Goal: Task Accomplishment & Management: Manage account settings

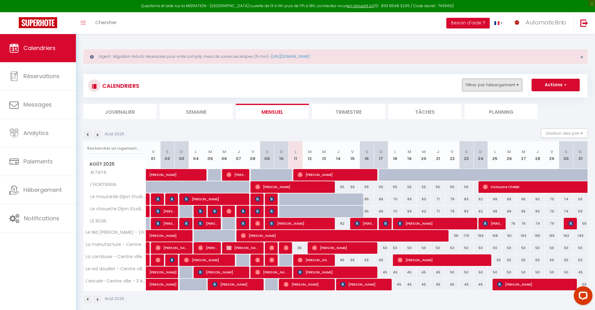
click at [477, 85] on button "Filtrer par hébergement" at bounding box center [492, 85] width 60 height 12
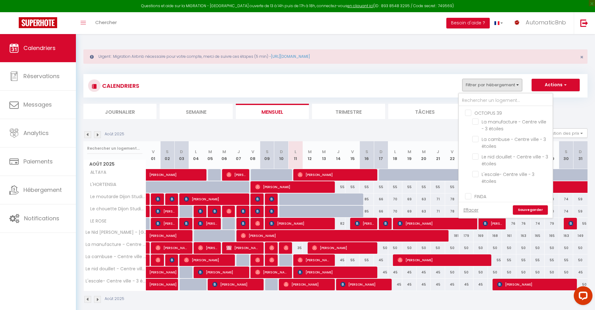
click at [470, 114] on input "OCTOPUS 39" at bounding box center [512, 112] width 94 height 6
checkbox input "true"
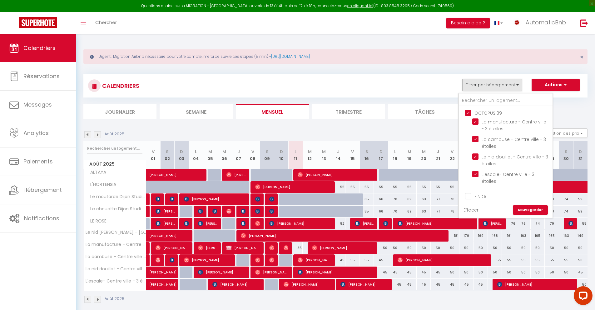
checkbox input "true"
checkbox input "false"
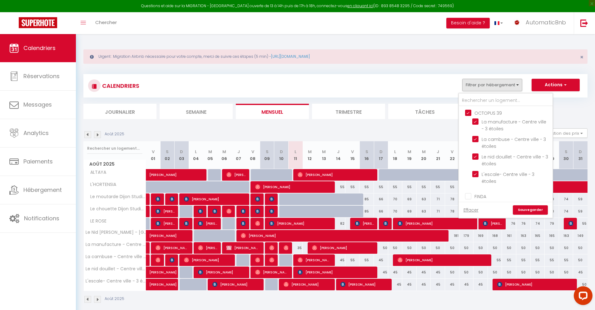
checkbox input "false"
checkbox input "true"
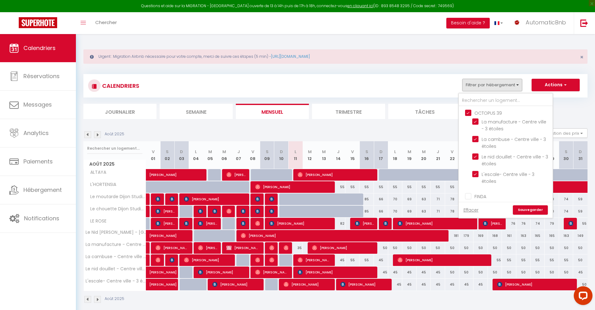
checkbox input "true"
checkbox input "false"
click at [530, 210] on link "Sauvegarder" at bounding box center [530, 209] width 35 height 9
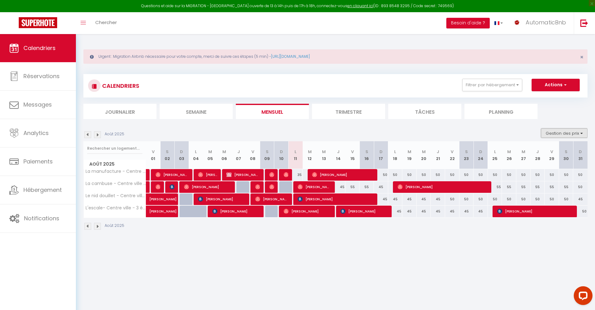
click at [566, 134] on button "Gestion des prix" at bounding box center [564, 132] width 47 height 9
click at [555, 155] on input "Nb Nuits minimum" at bounding box center [559, 152] width 56 height 6
checkbox input "true"
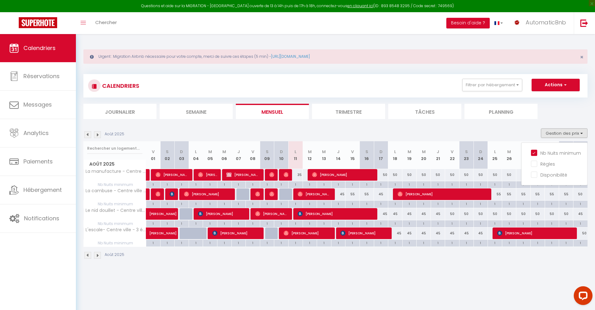
click at [325, 112] on li "Trimestre" at bounding box center [348, 111] width 73 height 15
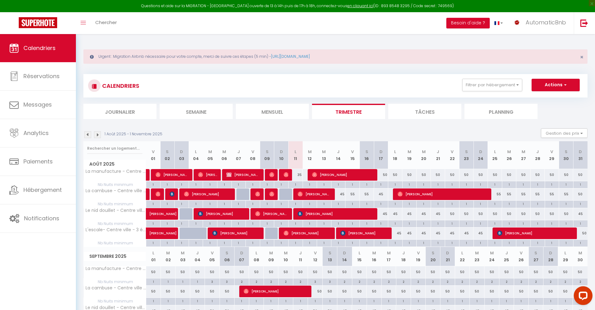
click at [287, 196] on div at bounding box center [286, 194] width 14 height 12
type input "35"
type input "Dim 10 Août 2025"
type input "Lun 11 Août 2025"
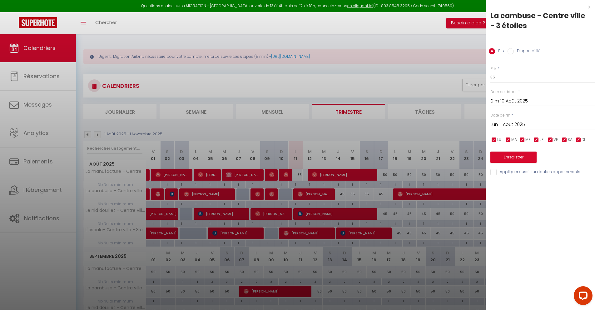
click at [590, 7] on div "x" at bounding box center [538, 6] width 105 height 7
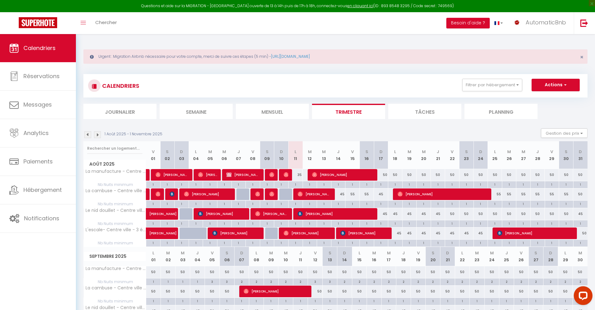
click at [242, 192] on div at bounding box center [244, 194] width 14 height 12
type input "30"
type input "Jeu 07 Août 2025"
type input "Ven 08 Août 2025"
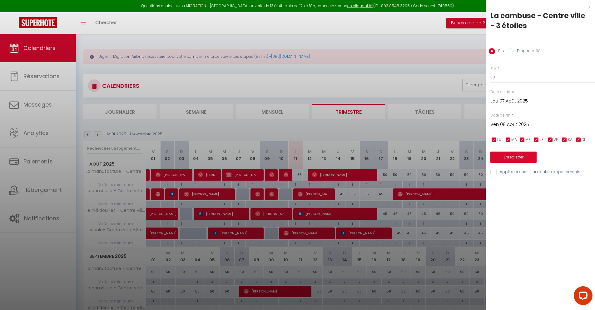
click at [589, 9] on div "x" at bounding box center [538, 6] width 105 height 7
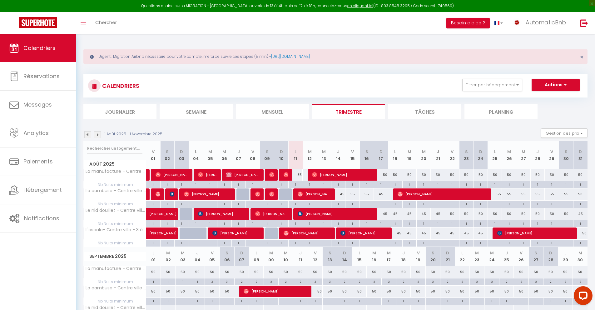
click at [270, 234] on div at bounding box center [272, 233] width 14 height 12
type input "35"
type input "Sam 09 Août 2025"
type input "Dim 10 Août 2025"
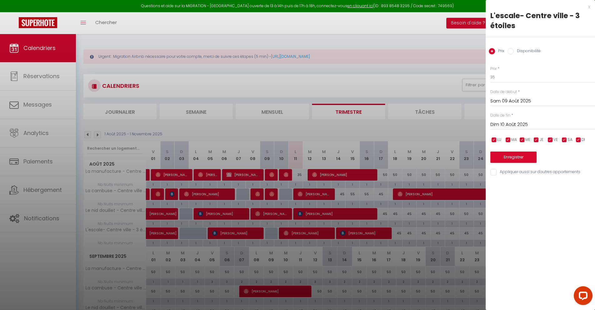
click at [589, 7] on div "x" at bounding box center [538, 6] width 105 height 7
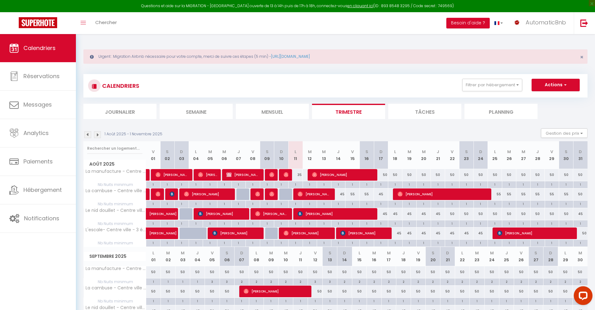
click at [299, 176] on div "35" at bounding box center [295, 175] width 14 height 12
type input "35"
type input "Lun 11 Août 2025"
type input "[DATE]"
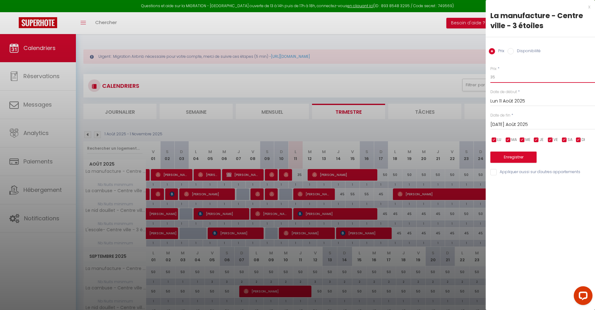
click at [505, 80] on input "35" at bounding box center [543, 77] width 105 height 11
type input "30"
click at [507, 155] on button "Enregistrer" at bounding box center [514, 157] width 46 height 11
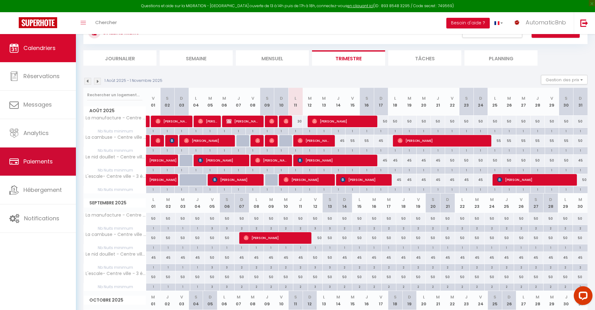
scroll to position [54, 0]
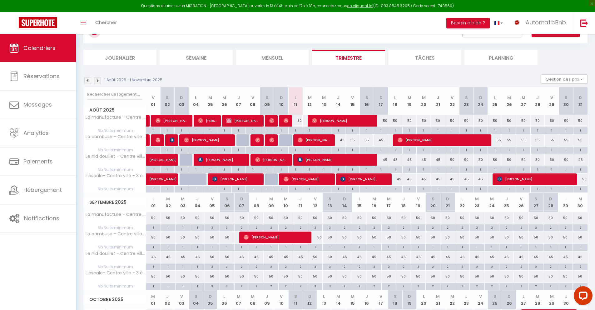
click at [355, 141] on div "55" at bounding box center [353, 140] width 14 height 12
type input "55"
type input "Ven 15 Août 2025"
type input "[PERSON_NAME][DATE]"
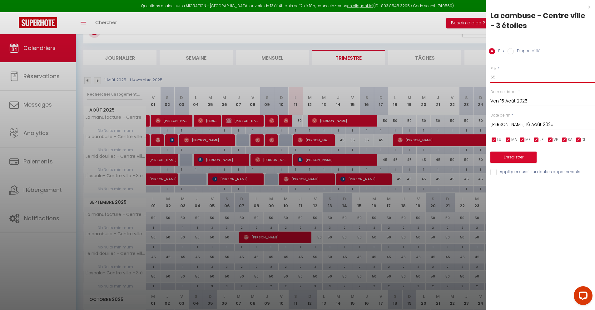
click at [511, 80] on input "55" at bounding box center [543, 77] width 105 height 11
type input "50"
click at [502, 122] on input "[PERSON_NAME][DATE]" at bounding box center [543, 125] width 105 height 8
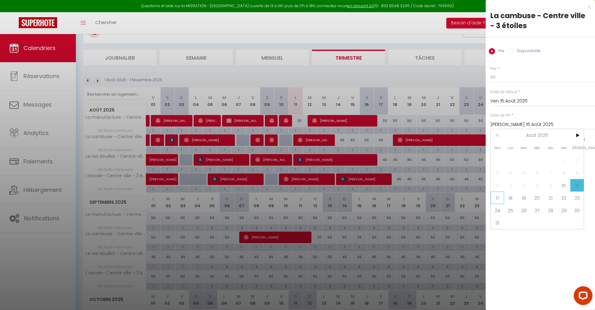
click at [501, 195] on span "17" at bounding box center [497, 198] width 13 height 12
type input "Dim 17 Août 2025"
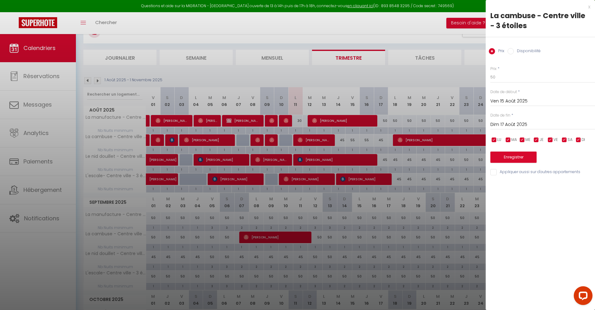
click at [498, 163] on div "Prix * 50 Statut * Disponible Indisponible Date de début * Ven 15 Août 2025 < A…" at bounding box center [540, 117] width 109 height 118
click at [505, 160] on button "Enregistrer" at bounding box center [514, 157] width 46 height 11
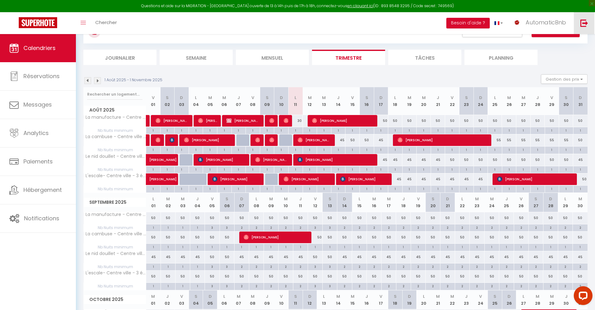
click at [582, 23] on img at bounding box center [585, 23] width 8 height 8
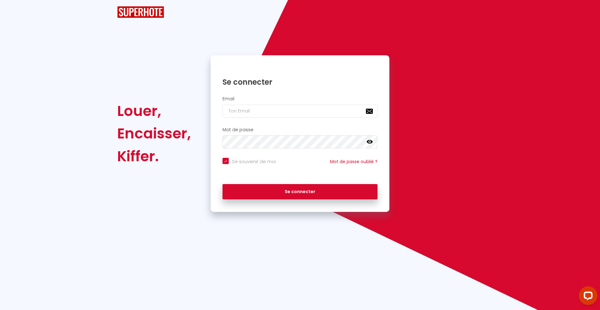
checkbox input "true"
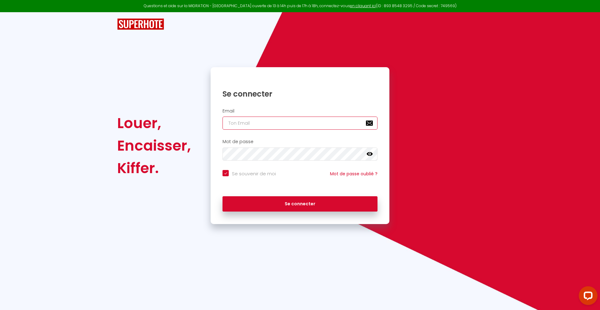
type input "contact@automaticbnb.fr"
checkbox input "true"
click at [323, 121] on input "contact@automaticbnb.fr" at bounding box center [299, 123] width 155 height 13
type input "[PERSON_NAME][EMAIL_ADDRESS][DOMAIN_NAME]"
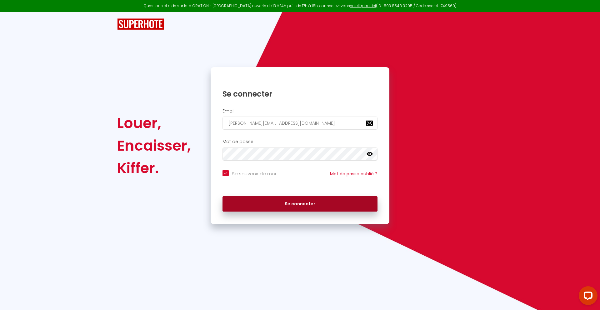
click at [318, 209] on button "Se connecter" at bounding box center [299, 204] width 155 height 16
checkbox input "true"
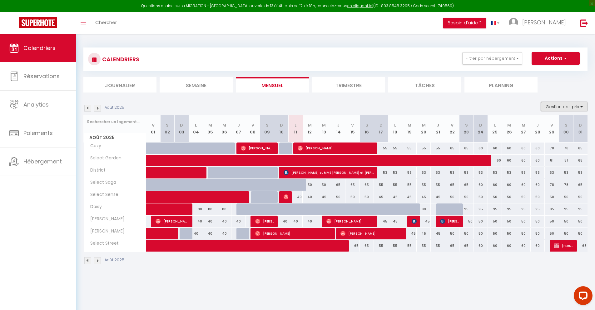
click at [556, 107] on button "Gestion des prix" at bounding box center [564, 106] width 47 height 9
click at [555, 125] on input "Nb Nuits minimum" at bounding box center [559, 126] width 56 height 6
checkbox input "true"
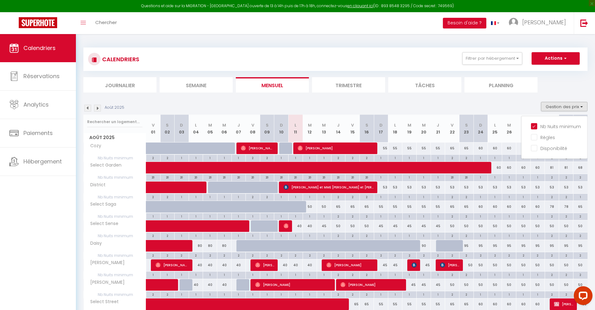
click at [352, 86] on li "Trimestre" at bounding box center [348, 84] width 73 height 15
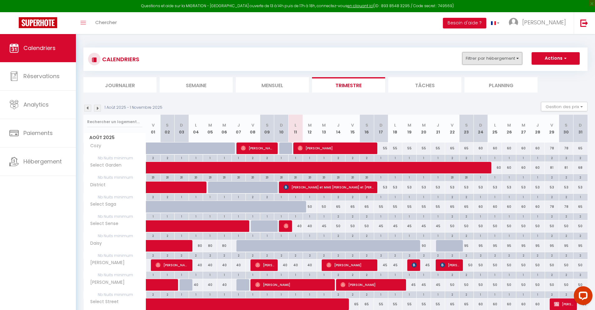
click at [517, 58] on button "Filtrer par hébergement" at bounding box center [492, 58] width 60 height 12
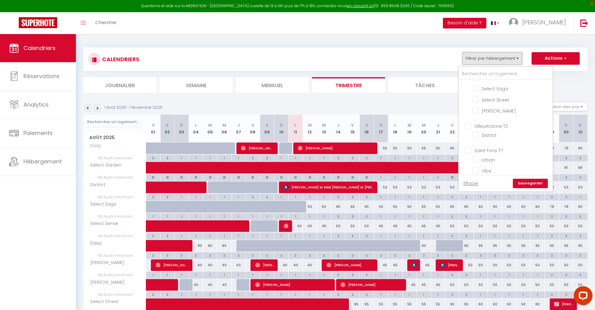
scroll to position [229, 0]
checkbox input "true"
checkbox input "false"
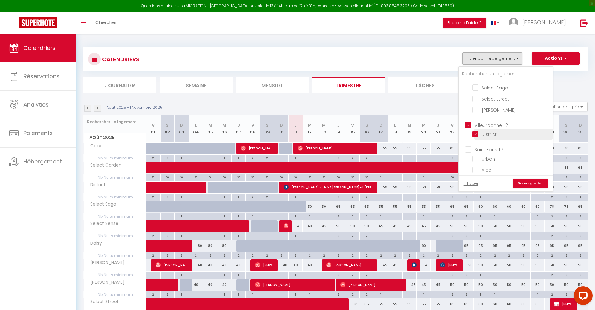
checkbox input "false"
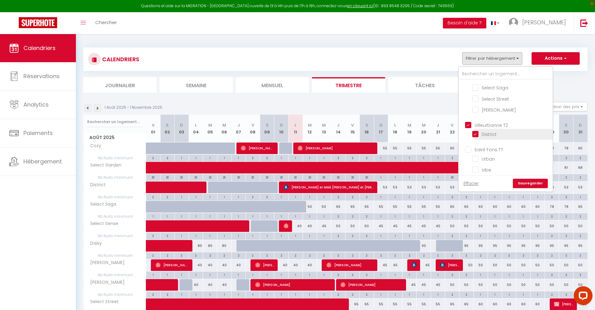
checkbox input "true"
checkbox input "false"
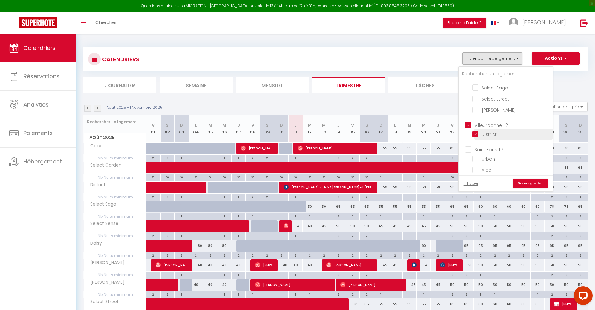
checkbox input "false"
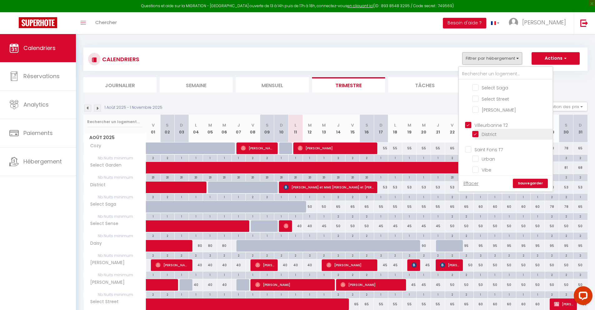
checkbox input "false"
checkbox input "true"
checkbox input "false"
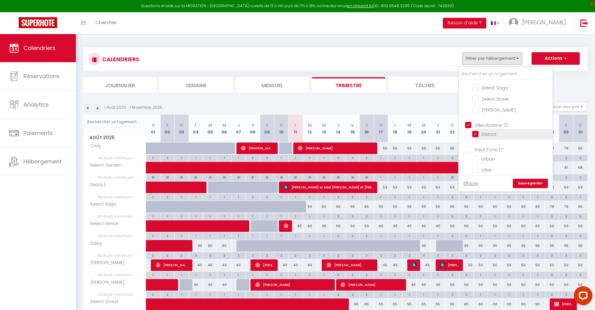
checkbox input "false"
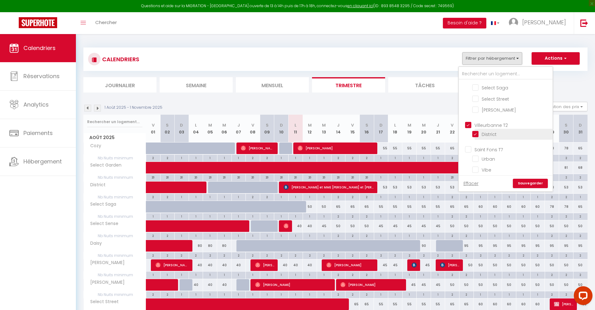
checkbox input "false"
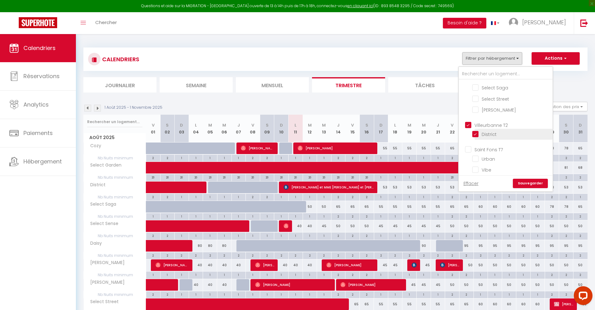
checkbox input "false"
click at [527, 182] on link "Sauvegarder" at bounding box center [530, 183] width 35 height 9
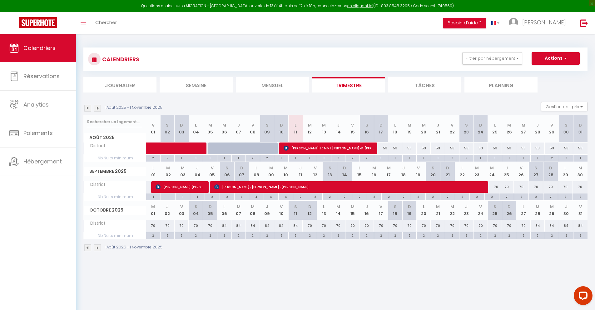
click at [384, 149] on div "53" at bounding box center [381, 148] width 14 height 12
click at [387, 148] on div "53" at bounding box center [381, 148] width 14 height 12
click at [509, 57] on button "Filtrer par hébergement" at bounding box center [492, 58] width 60 height 12
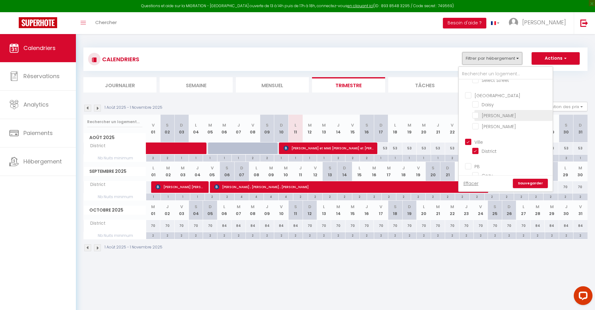
scroll to position [50, 0]
click at [467, 138] on input "Ville" at bounding box center [512, 140] width 94 height 6
checkbox input "false"
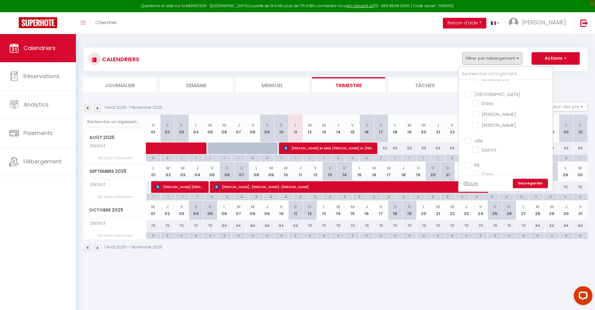
checkbox input "false"
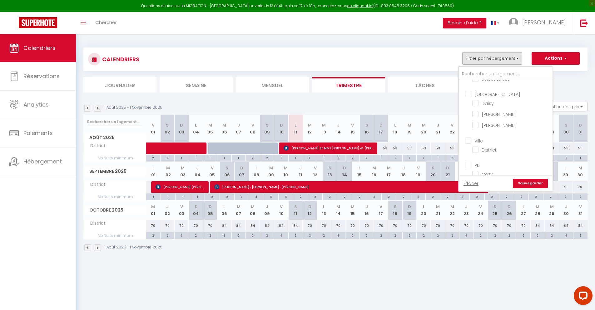
checkbox input "false"
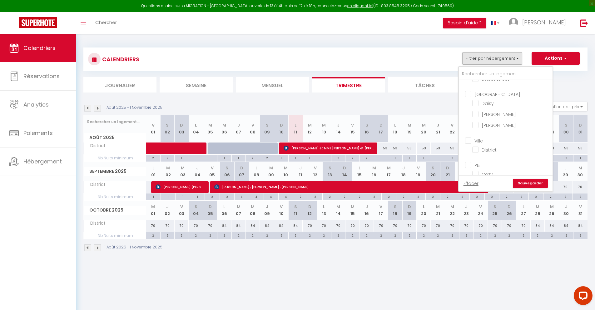
checkbox input "false"
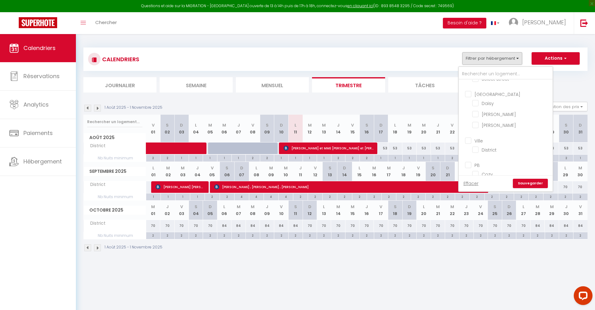
checkbox input "false"
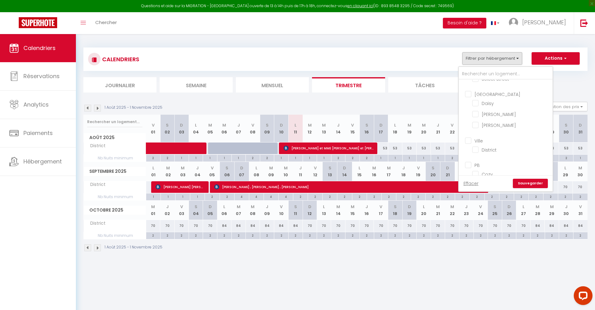
checkbox input "false"
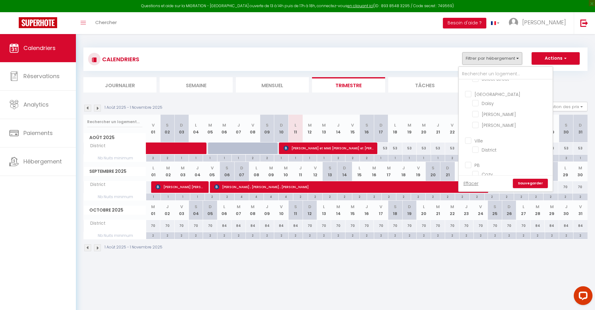
checkbox input "false"
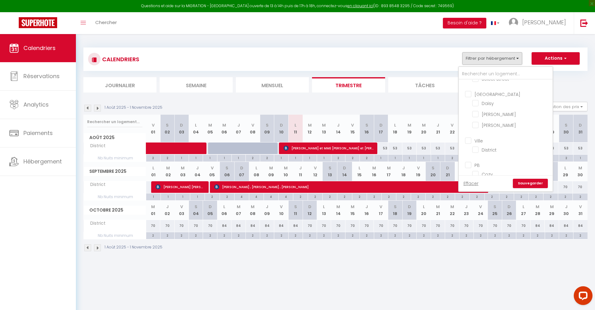
checkbox input "false"
click at [469, 118] on input "[GEOGRAPHIC_DATA]" at bounding box center [512, 117] width 94 height 6
checkbox input "true"
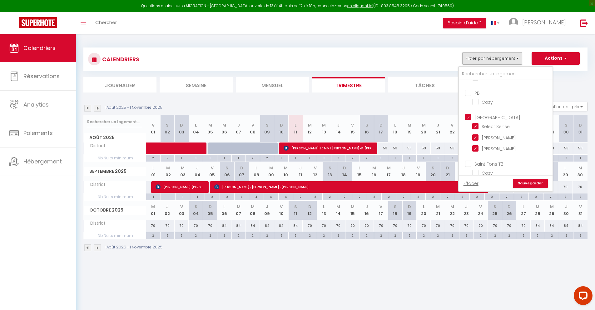
checkbox input "false"
checkbox input "true"
checkbox input "false"
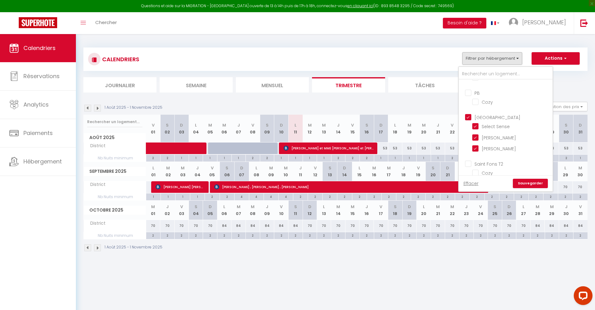
checkbox input "true"
checkbox input "false"
checkbox input "true"
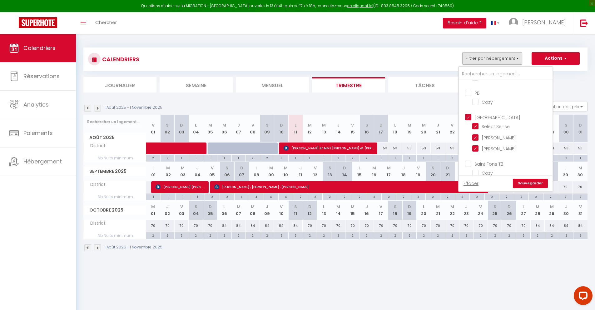
checkbox input "true"
checkbox input "false"
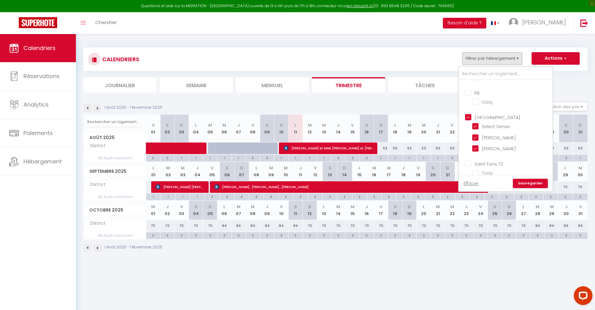
checkbox input "false"
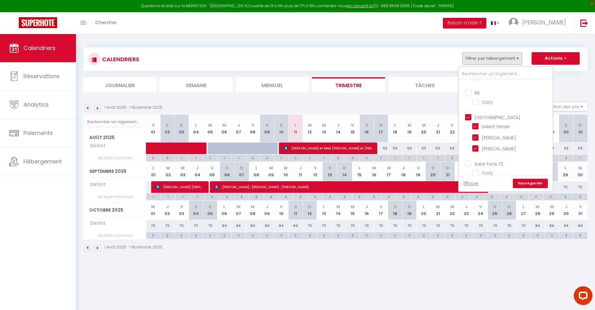
checkbox input "false"
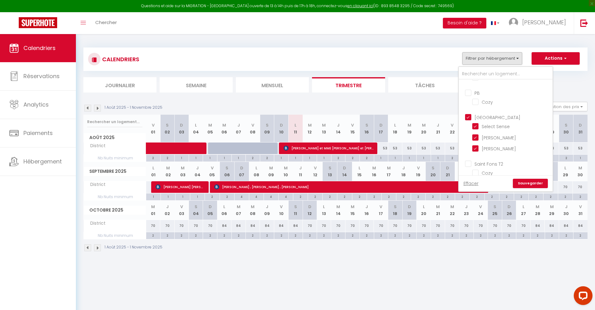
checkbox input "false"
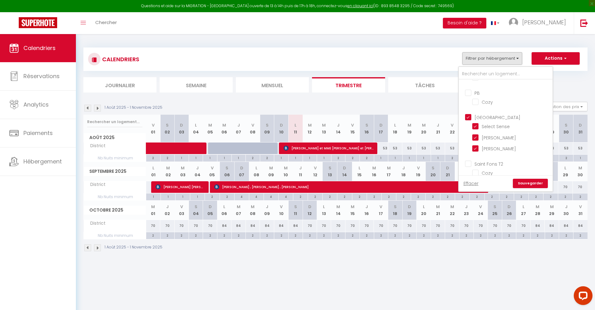
checkbox input "false"
click at [540, 185] on link "Sauvegarder" at bounding box center [530, 183] width 35 height 9
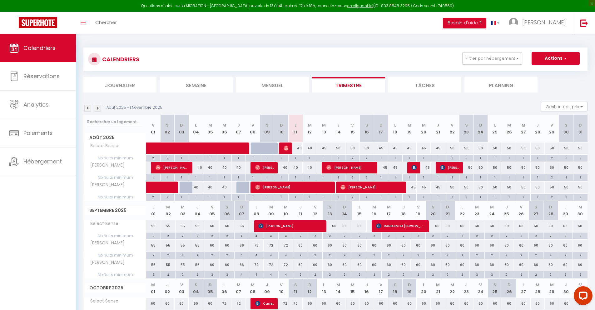
click at [326, 149] on div "45" at bounding box center [324, 148] width 14 height 12
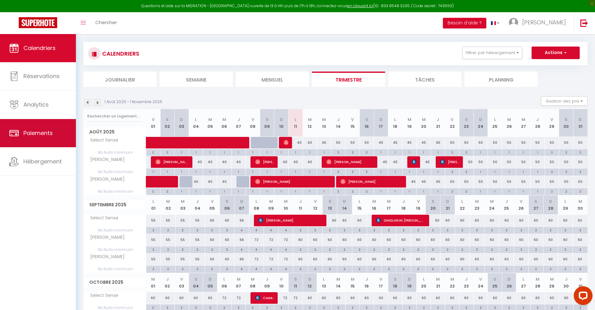
scroll to position [0, 0]
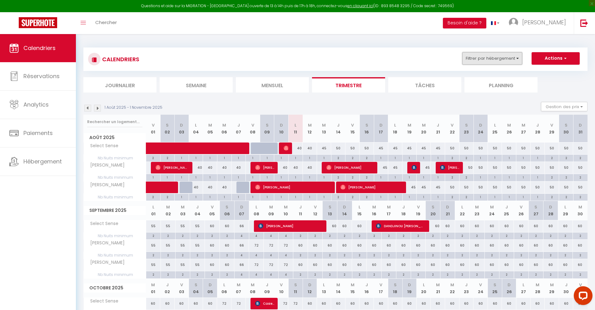
click at [508, 60] on button "Filtrer par hébergement" at bounding box center [492, 58] width 60 height 12
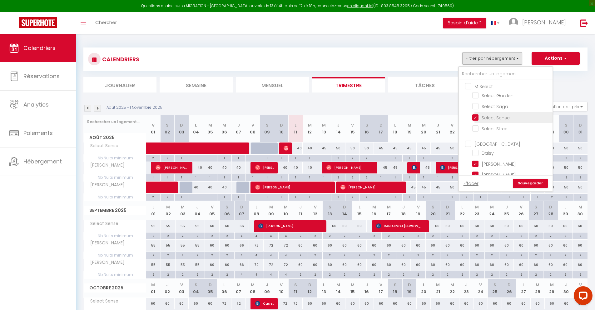
click at [487, 115] on input "Select Sense" at bounding box center [511, 117] width 78 height 6
checkbox input "false"
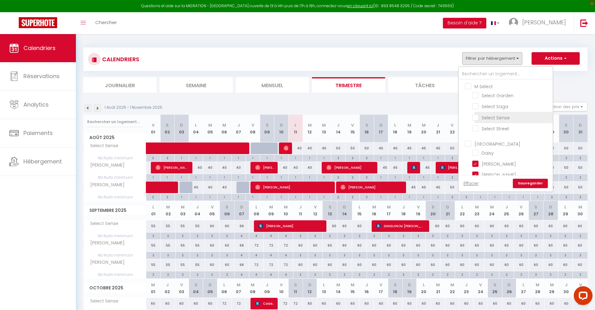
checkbox input "false"
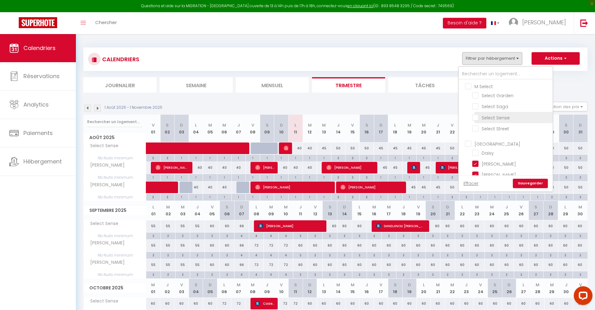
checkbox input "false"
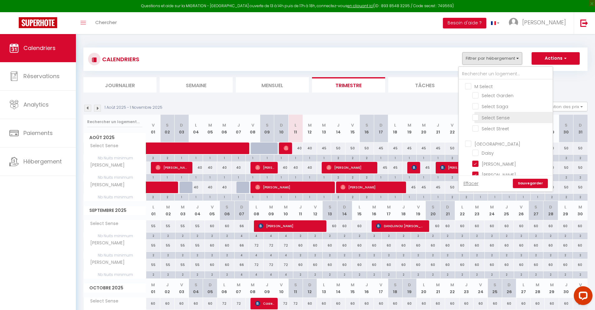
checkbox input "false"
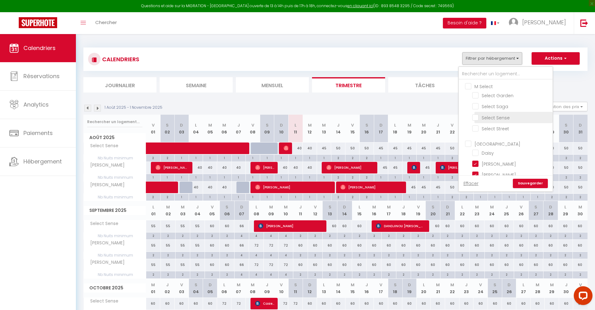
checkbox input "false"
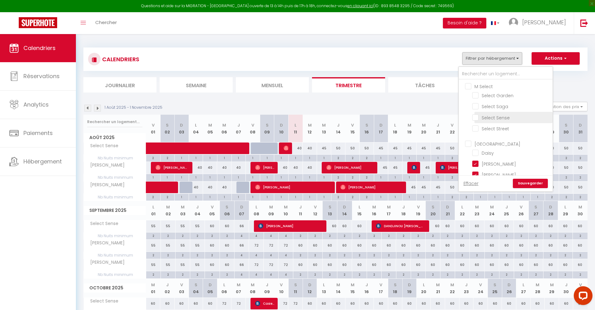
checkbox input "false"
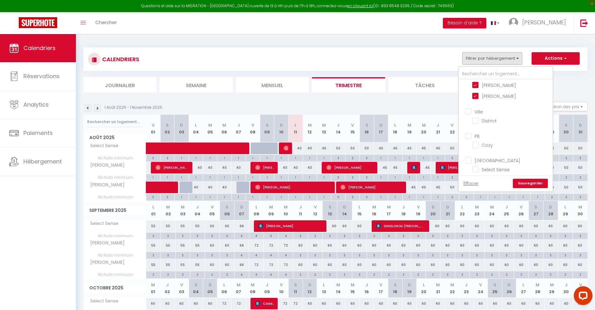
click at [481, 97] on input "[PERSON_NAME]" at bounding box center [511, 95] width 78 height 6
checkbox input "false"
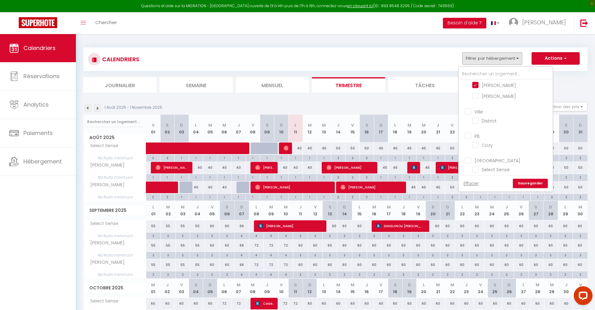
checkbox input "false"
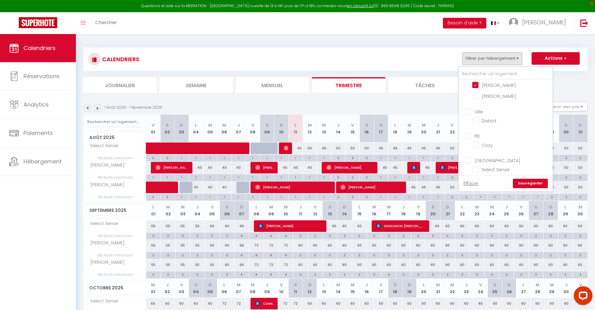
checkbox input "false"
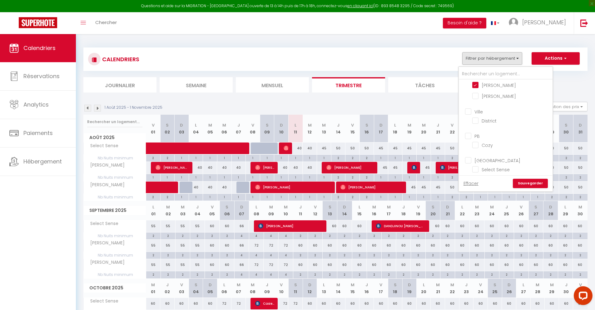
checkbox input "false"
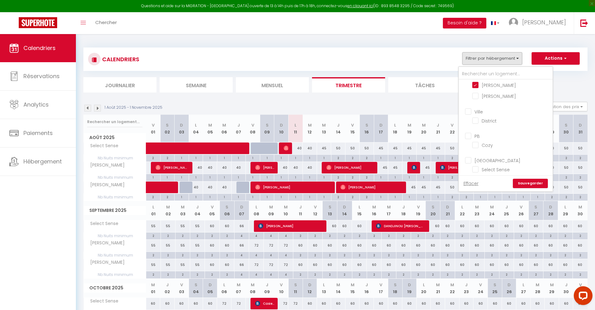
checkbox input "false"
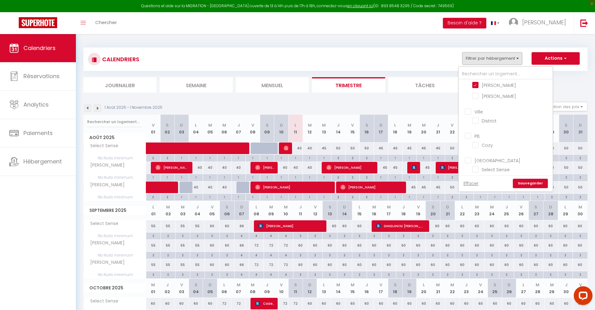
checkbox input "false"
click at [481, 85] on input "[PERSON_NAME]" at bounding box center [511, 85] width 78 height 6
click at [470, 103] on input "Saint Fons T2" at bounding box center [512, 103] width 94 height 6
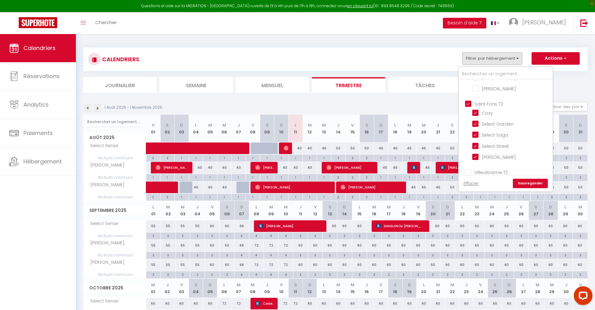
click at [537, 182] on link "Sauvegarder" at bounding box center [530, 183] width 35 height 9
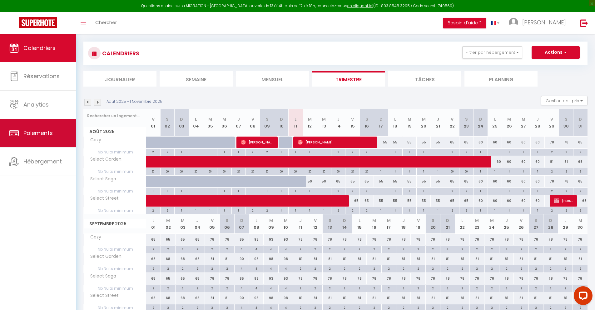
scroll to position [0, 0]
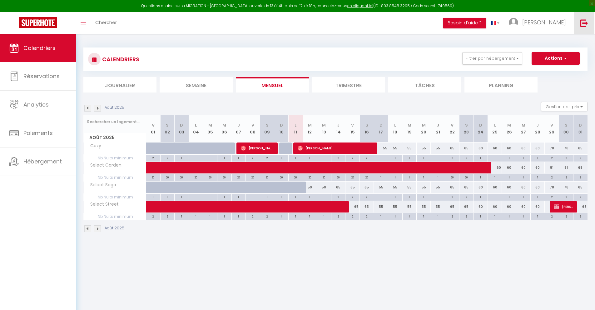
click at [586, 21] on img at bounding box center [585, 23] width 8 height 8
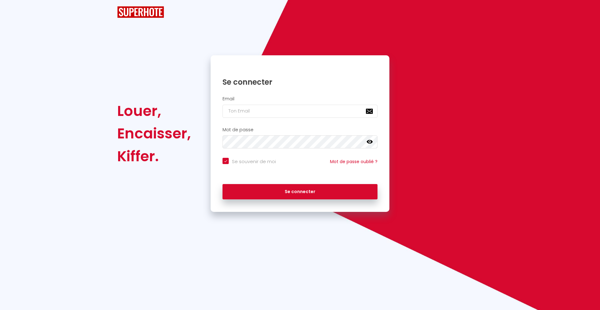
checkbox input "true"
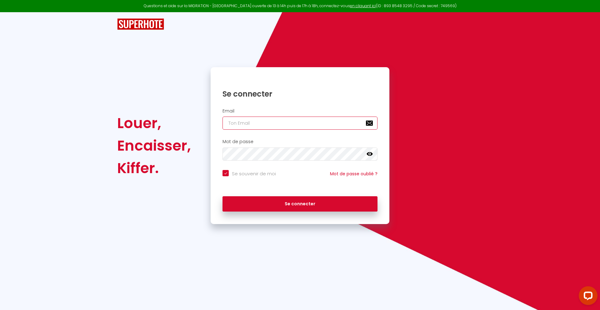
type input "[PERSON_NAME][EMAIL_ADDRESS][DOMAIN_NAME]"
checkbox input "true"
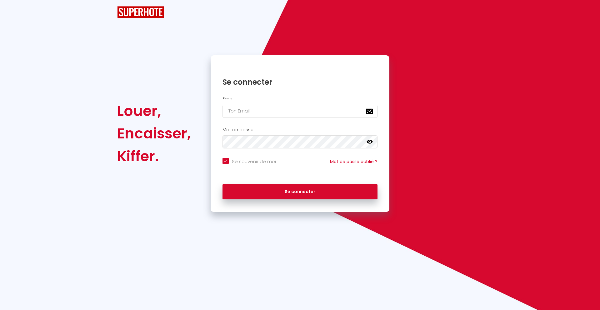
checkbox input "true"
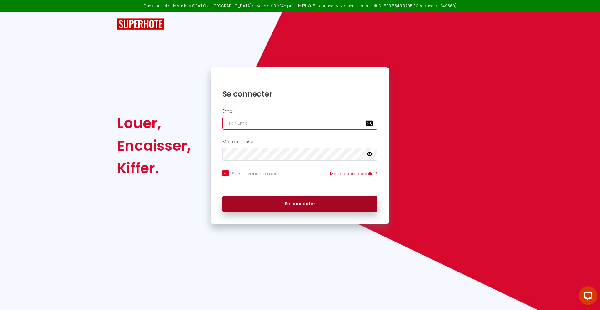
type input "[PERSON_NAME][EMAIL_ADDRESS][DOMAIN_NAME]"
click at [308, 206] on button "Se connecter" at bounding box center [299, 204] width 155 height 16
checkbox input "true"
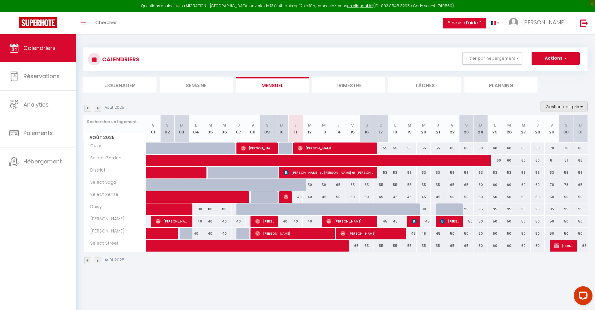
click at [558, 105] on button "Gestion des prix" at bounding box center [564, 106] width 47 height 9
drag, startPoint x: 554, startPoint y: 127, endPoint x: 500, endPoint y: 127, distance: 54.4
click at [554, 127] on input "Nb Nuits minimum" at bounding box center [559, 126] width 56 height 6
checkbox input "true"
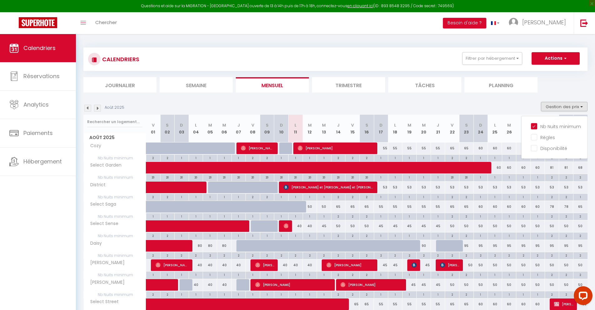
click at [364, 87] on li "Trimestre" at bounding box center [348, 84] width 73 height 15
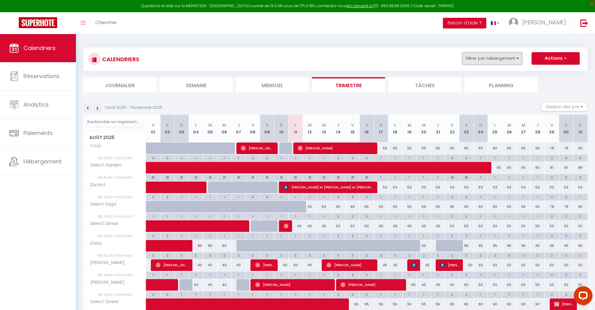
click at [477, 60] on button "Filtrer par hébergement" at bounding box center [492, 58] width 60 height 12
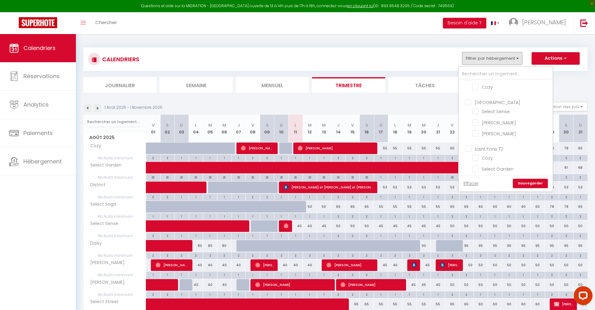
scroll to position [124, 0]
click at [469, 115] on input "[GEOGRAPHIC_DATA]" at bounding box center [512, 115] width 94 height 6
checkbox input "true"
checkbox input "false"
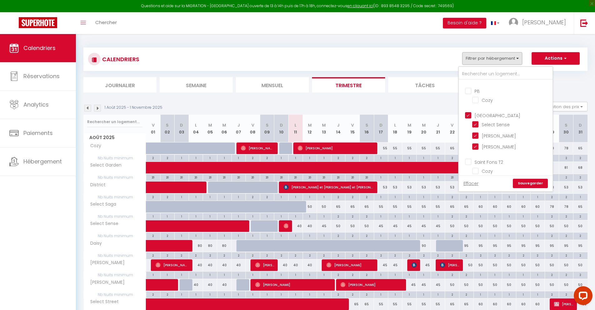
checkbox input "true"
checkbox input "false"
checkbox input "true"
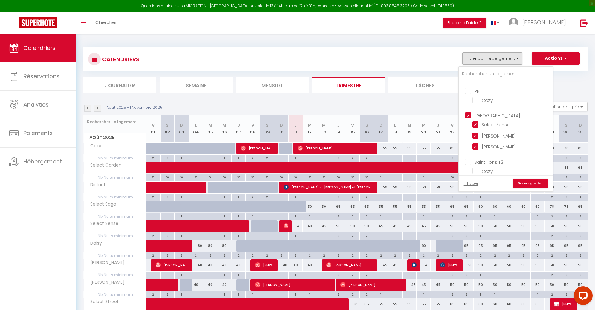
checkbox input "false"
checkbox input "true"
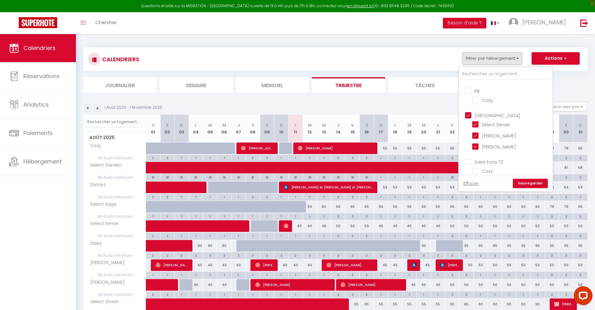
checkbox input "false"
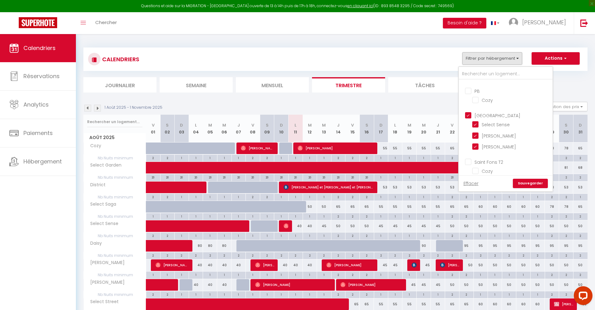
checkbox input "false"
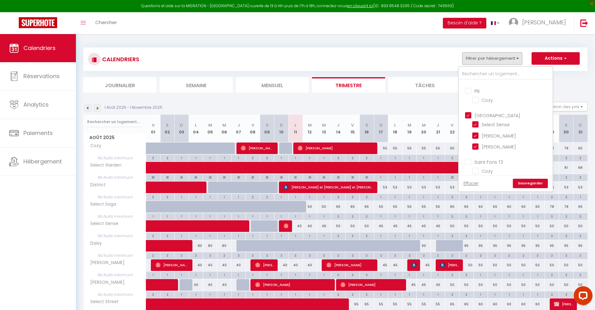
checkbox input "false"
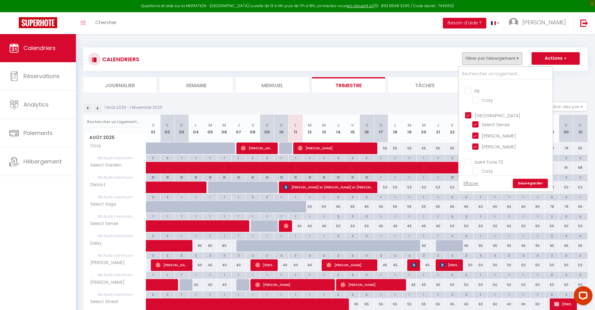
checkbox input "false"
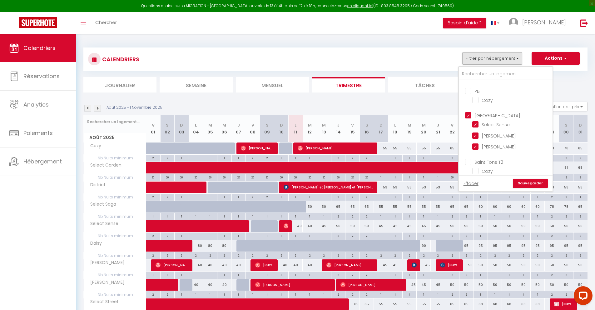
checkbox input "false"
click at [533, 182] on link "Sauvegarder" at bounding box center [530, 183] width 35 height 9
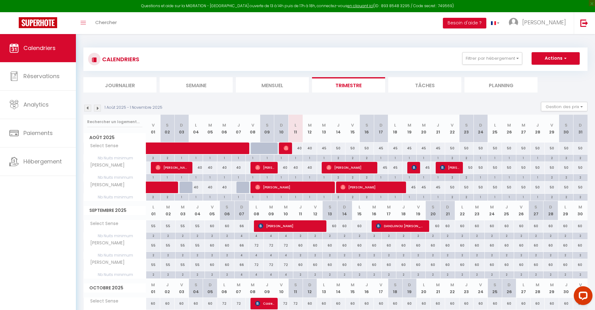
click at [299, 149] on div "40" at bounding box center [295, 148] width 14 height 12
type input "40"
type input "Lun 11 Août 2025"
type input "[DATE]"
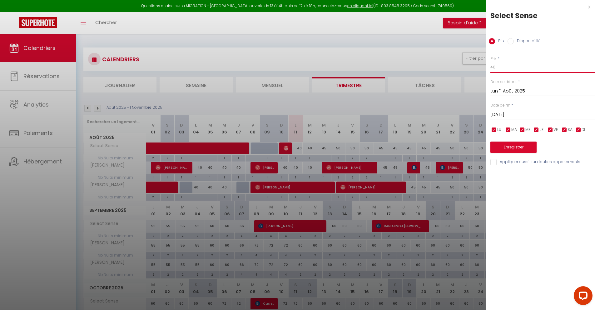
click at [514, 68] on input "40" at bounding box center [543, 67] width 105 height 11
type input "4"
type input "38"
click at [511, 113] on input "[DATE]" at bounding box center [543, 115] width 105 height 8
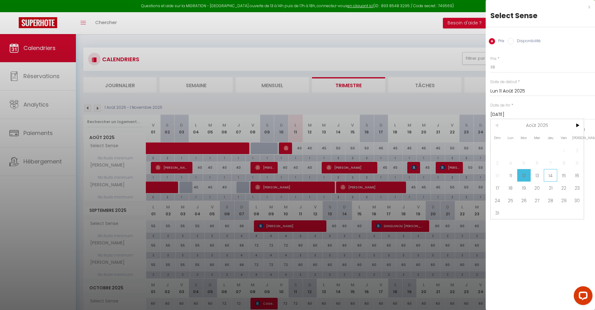
click at [548, 174] on span "14" at bounding box center [550, 175] width 13 height 12
type input "[DEMOGRAPHIC_DATA][DATE]"
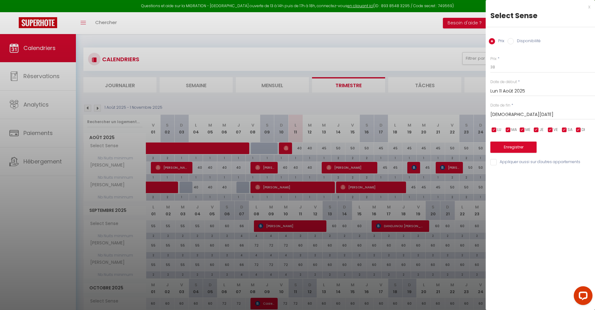
click at [494, 163] on input "Appliquer aussi sur d'autres appartements" at bounding box center [543, 162] width 105 height 6
checkbox input "true"
click at [507, 148] on button "Enregistrer" at bounding box center [514, 147] width 46 height 11
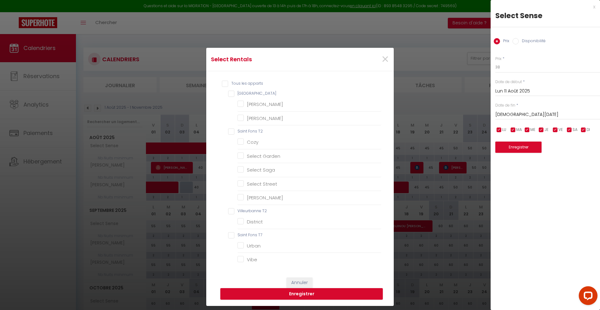
click at [228, 93] on Studios "[GEOGRAPHIC_DATA]" at bounding box center [304, 94] width 153 height 6
checkbox Studios "true"
checkbox Bucolique "true"
checkbox Champêtre "true"
checkbox T2 "false"
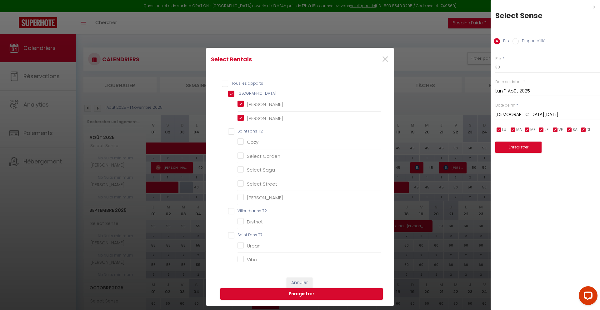
checkbox input "false"
checkbox Garden "false"
checkbox Saga "false"
checkbox Street "false"
checkbox Boisé "false"
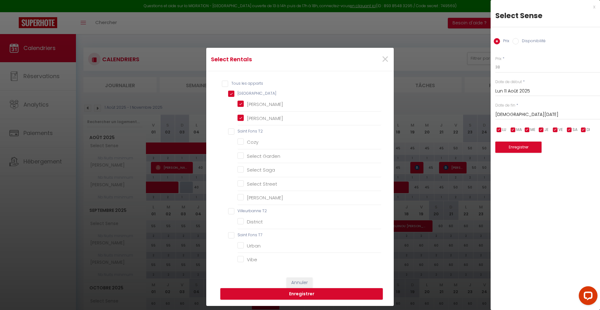
checkbox T2 "false"
checkbox input "false"
checkbox T7 "false"
checkbox input "false"
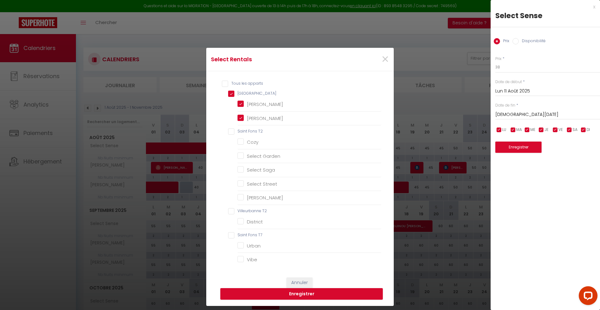
checkbox \(COMBO\) "false"
checkbox input "false"
checkbox Chambre "false"
checkbox Cherry "false"
checkbox Bahia "false"
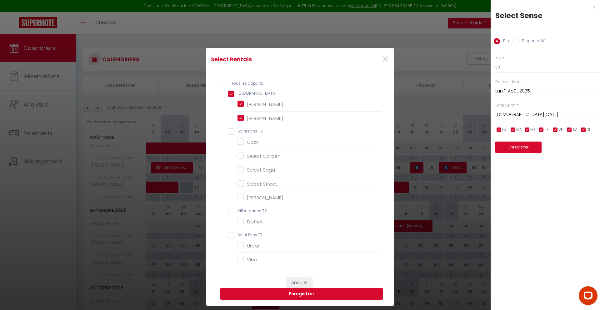
checkbox Orme "false"
checkbox Ebène "false"
checkbox Tila "false"
checkbox Lila "false"
checkbox Saule "false"
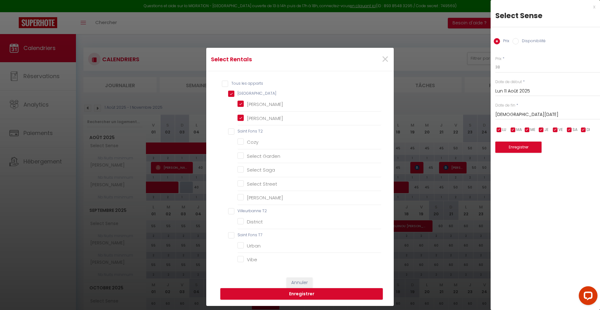
checkbox Acacia "false"
checkbox Douglas "false"
checkbox Acajou "false"
checkbox Eden "false"
checkbox Eclisse "false"
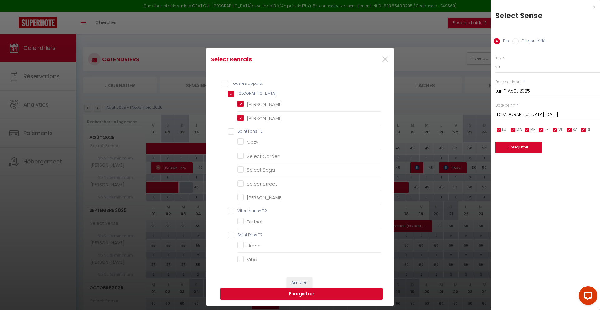
checkbox input "false"
checkbox Street "false"
checkbox Saga "false"
checkbox Garden "false"
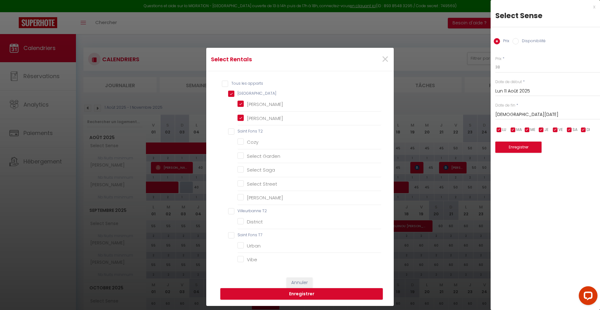
checkbox input "false"
checkbox Champêtre "true"
checkbox Bucolique "true"
click at [313, 292] on button "Enregistrer" at bounding box center [301, 294] width 162 height 12
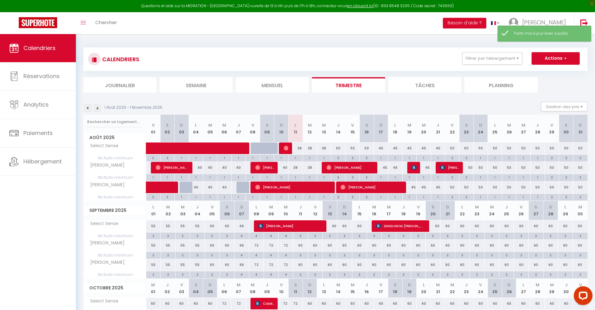
click at [338, 158] on div "2" at bounding box center [339, 158] width 14 height 6
type input "2"
type input "[DEMOGRAPHIC_DATA][DATE]"
type input "Ven 15 Août 2025"
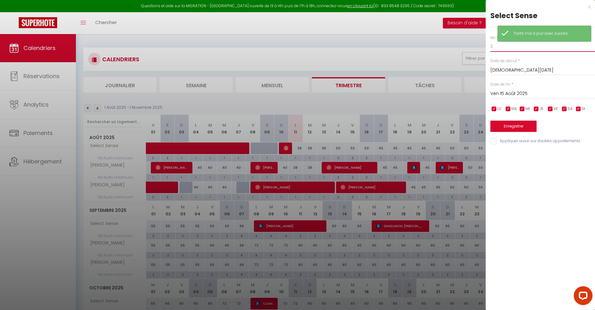
drag, startPoint x: 499, startPoint y: 47, endPoint x: 482, endPoint y: 47, distance: 17.5
click at [482, 47] on body "Questions et aide sur la MIGRATION - [GEOGRAPHIC_DATA] ouverte de 13 à 14h puis…" at bounding box center [297, 208] width 595 height 348
type input "1"
click at [519, 93] on input "Ven 15 Août 2025" at bounding box center [543, 94] width 105 height 8
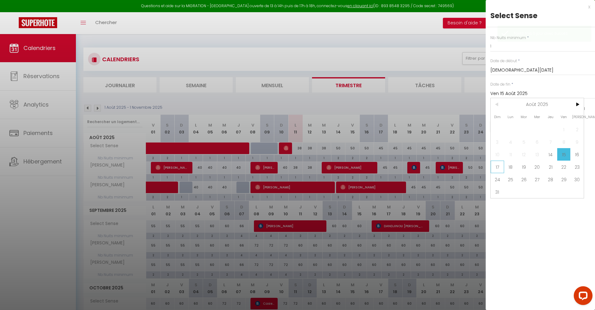
click at [501, 171] on span "17" at bounding box center [497, 167] width 13 height 12
type input "Dim 17 Août 2025"
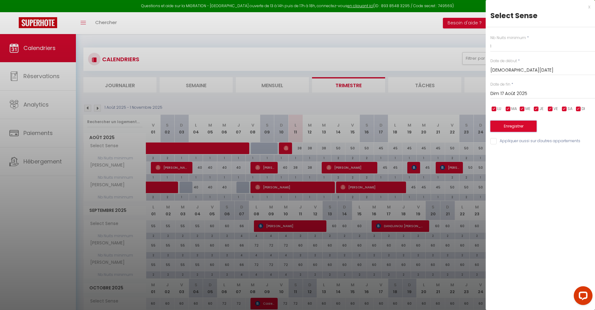
click at [501, 128] on button "Enregistrer" at bounding box center [514, 126] width 46 height 11
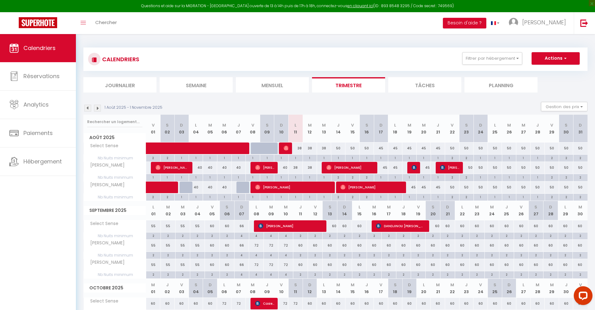
click at [337, 148] on div "50" at bounding box center [338, 148] width 14 height 12
type input "50"
type input "[DEMOGRAPHIC_DATA][DATE]"
type input "Ven 15 Août 2025"
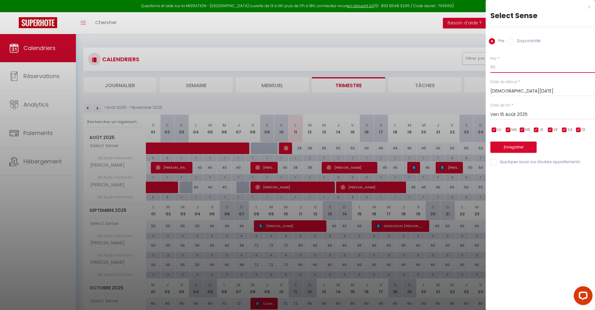
click at [505, 69] on input "50" at bounding box center [543, 67] width 105 height 11
type input "5"
type input "40"
click at [521, 115] on input "Ven 15 Août 2025" at bounding box center [543, 115] width 105 height 8
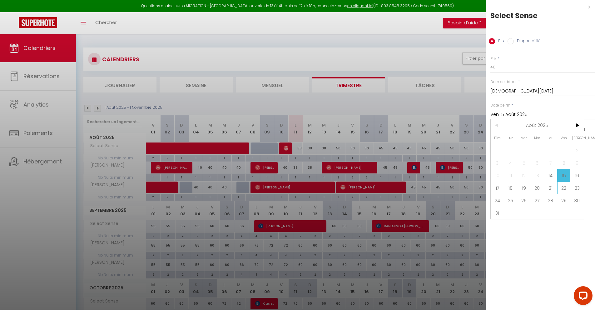
click at [567, 187] on span "22" at bounding box center [563, 188] width 13 height 12
type input "Ven 22 Août 2025"
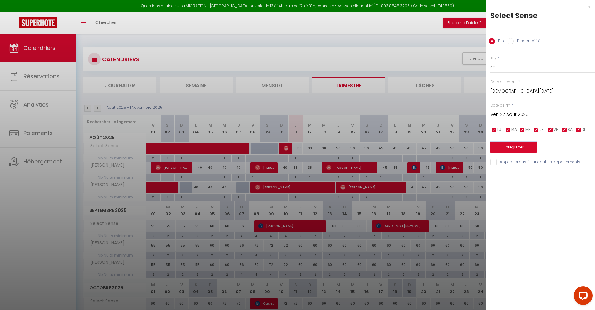
click at [519, 149] on button "Enregistrer" at bounding box center [514, 147] width 46 height 11
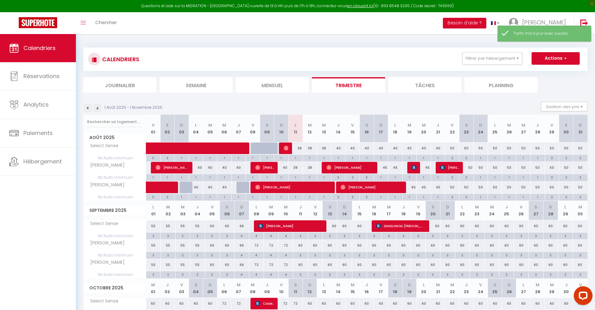
click at [385, 167] on div "45" at bounding box center [381, 168] width 14 height 12
type input "45"
type input "Dim 17 Août 2025"
type input "Lun 18 Août 2025"
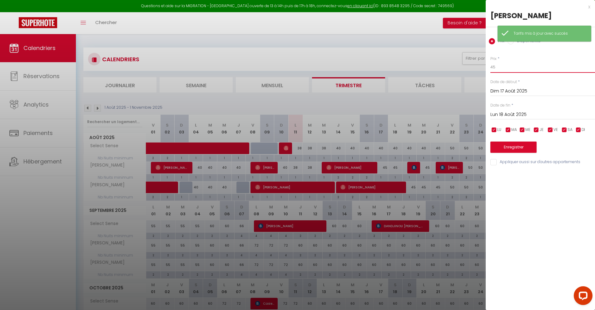
click at [515, 67] on input "45" at bounding box center [543, 67] width 105 height 11
type input "40"
click at [509, 112] on input "Lun 18 Août 2025" at bounding box center [543, 115] width 105 height 8
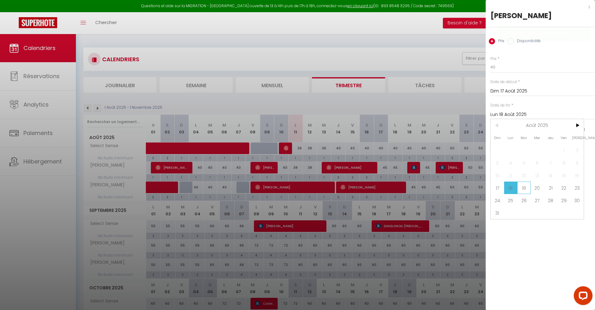
click at [526, 188] on span "19" at bounding box center [523, 188] width 13 height 12
type input "[DATE]"
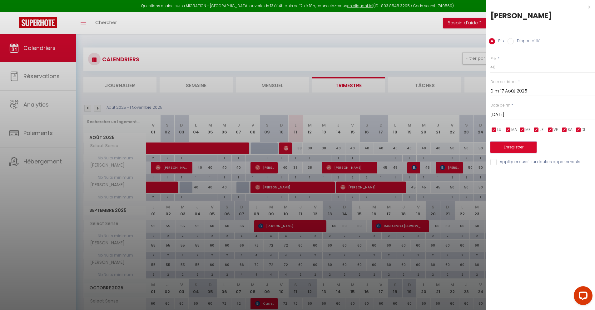
click at [502, 149] on button "Enregistrer" at bounding box center [514, 147] width 46 height 11
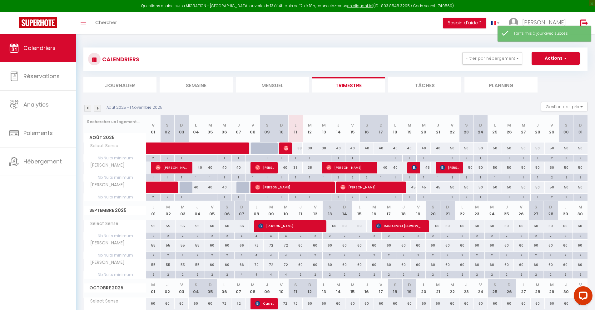
click at [427, 168] on div "45" at bounding box center [424, 168] width 14 height 12
type input "45"
type input "Mer 20 Août 2025"
type input "[DEMOGRAPHIC_DATA][DATE]"
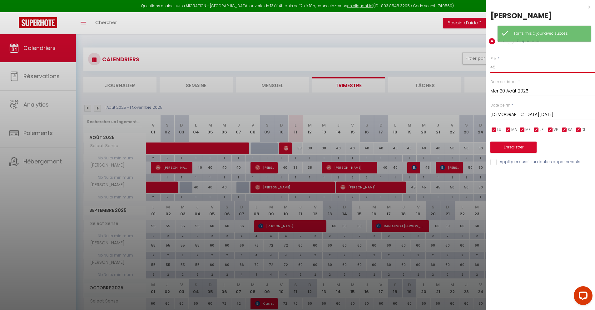
click at [529, 67] on input "45" at bounding box center [543, 67] width 105 height 11
type input "40"
click at [513, 149] on button "Enregistrer" at bounding box center [514, 147] width 46 height 11
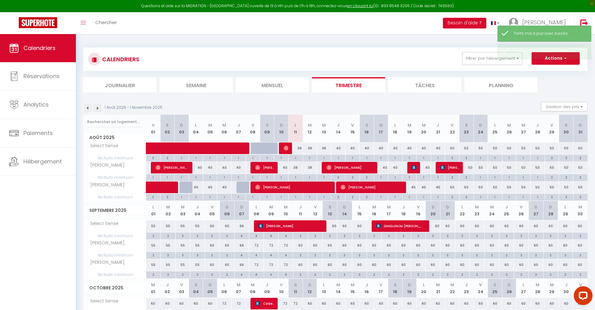
click at [414, 188] on div "45" at bounding box center [409, 188] width 14 height 12
type input "45"
type input "[DATE]"
type input "Mer 20 Août 2025"
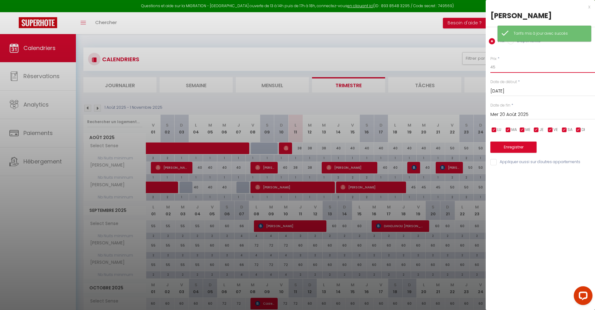
click at [515, 67] on input "45" at bounding box center [543, 67] width 105 height 11
type input "40"
click at [506, 114] on input "Mer 20 Août 2025" at bounding box center [543, 115] width 105 height 8
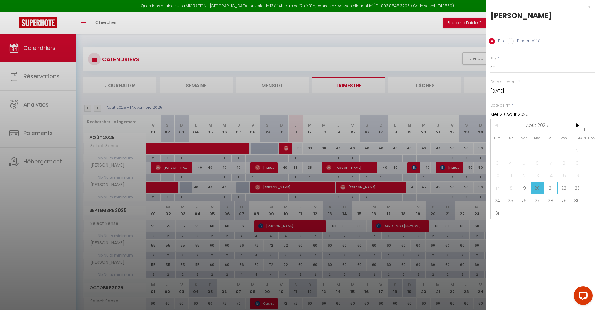
click at [567, 187] on span "22" at bounding box center [563, 188] width 13 height 12
type input "Ven 22 Août 2025"
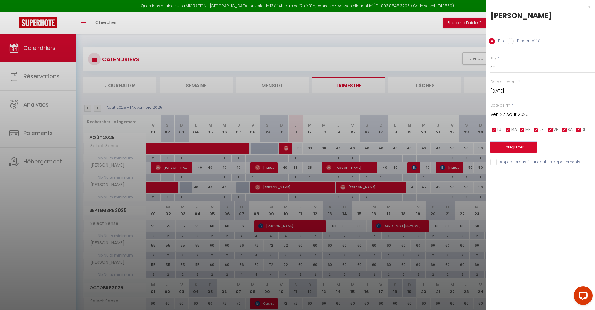
click at [512, 150] on button "Enregistrer" at bounding box center [514, 147] width 46 height 11
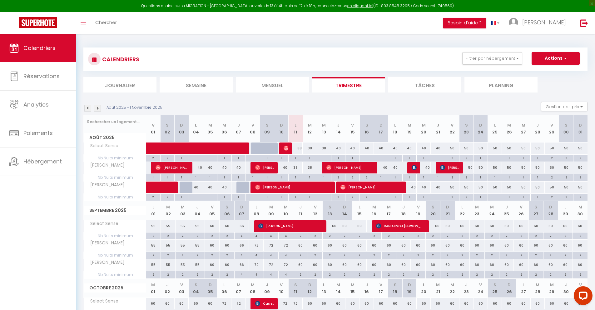
click at [454, 148] on div "50" at bounding box center [452, 148] width 14 height 12
type input "50"
type input "Ven 22 Août 2025"
type input "Sam 23 Août 2025"
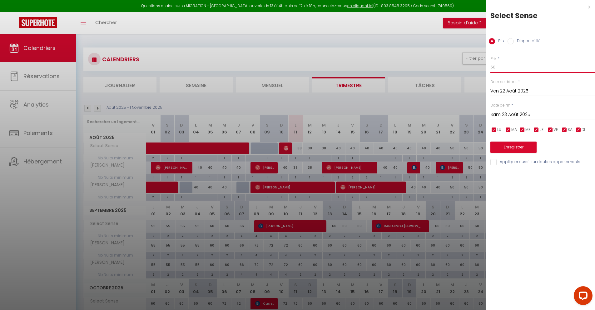
drag, startPoint x: 501, startPoint y: 69, endPoint x: 475, endPoint y: 65, distance: 26.6
click at [475, 65] on body "Questions et aide sur la MIGRATION - [GEOGRAPHIC_DATA] ouverte de 13 à 14h puis…" at bounding box center [297, 208] width 595 height 348
type input "45"
click at [502, 111] on input "Sam 23 Août 2025" at bounding box center [543, 115] width 105 height 8
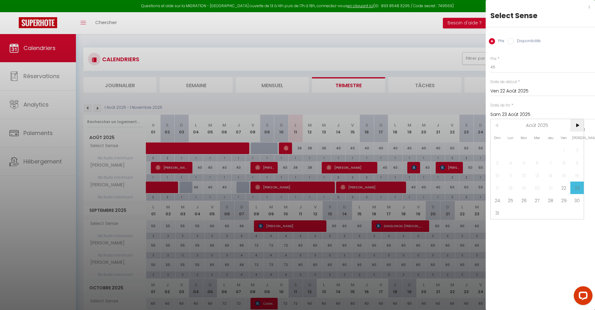
click at [576, 126] on span ">" at bounding box center [577, 125] width 13 height 12
click at [562, 151] on span "5" at bounding box center [563, 150] width 13 height 12
type input "Ven 05 Septembre 2025"
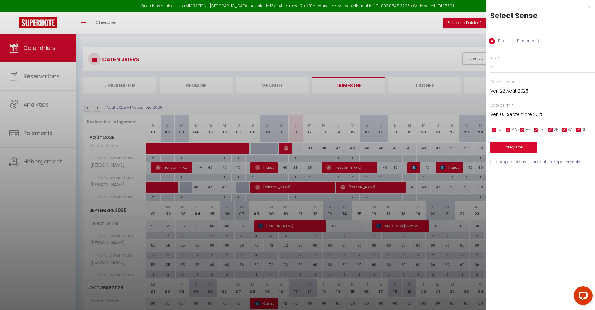
click at [495, 160] on input "Appliquer aussi sur d'autres appartements" at bounding box center [543, 162] width 105 height 6
checkbox input "true"
click at [505, 147] on button "Enregistrer" at bounding box center [514, 147] width 46 height 11
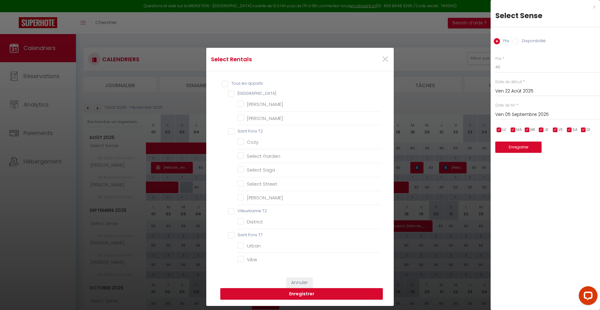
click at [231, 94] on Studios "[GEOGRAPHIC_DATA]" at bounding box center [304, 94] width 153 height 6
checkbox Studios "true"
checkbox Bucolique "true"
checkbox Champêtre "true"
checkbox T2 "false"
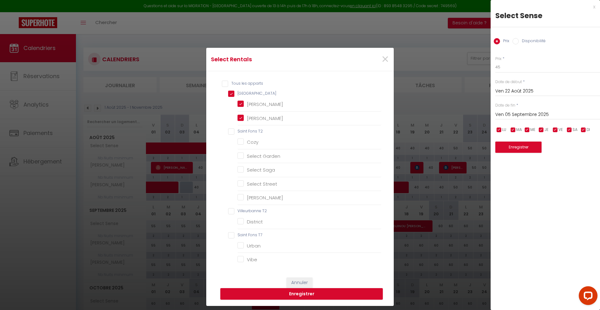
checkbox input "false"
checkbox Garden "false"
checkbox Saga "false"
checkbox Street "false"
checkbox Boisé "false"
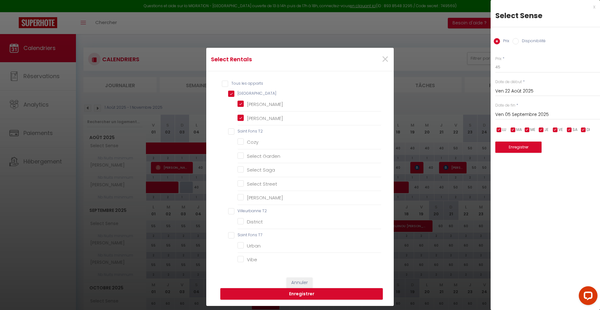
checkbox T2 "false"
checkbox input "false"
checkbox T7 "false"
checkbox input "false"
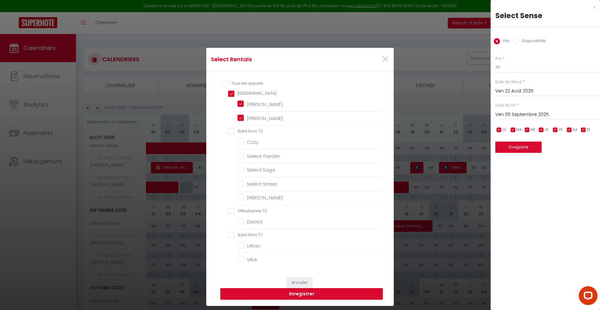
checkbox \(COMBO\) "false"
checkbox input "false"
checkbox Chambre "false"
checkbox Cherry "false"
checkbox Bahia "false"
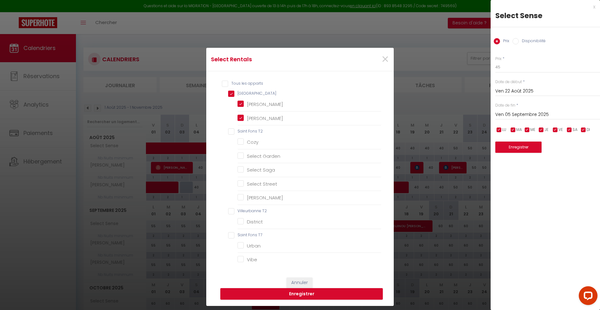
checkbox Orme "false"
checkbox Ebène "false"
checkbox Tila "false"
checkbox Lila "false"
checkbox Saule "false"
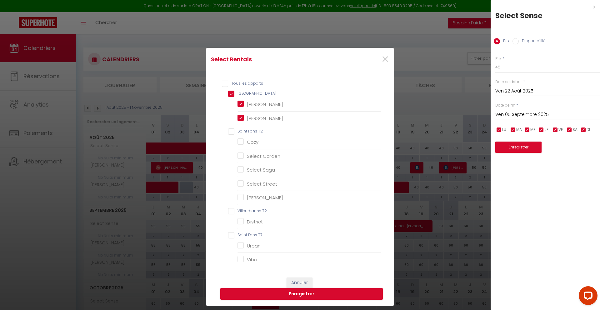
checkbox Acacia "false"
checkbox Douglas "false"
checkbox Acajou "false"
checkbox Eden "false"
checkbox Eclisse "false"
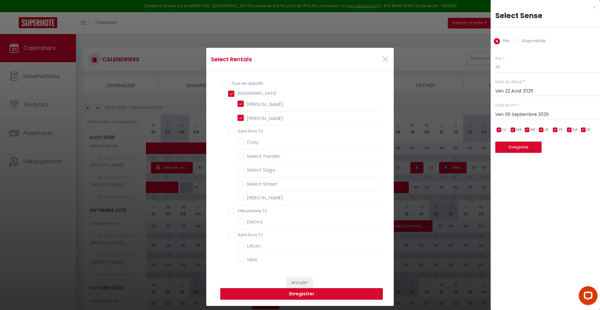
checkbox input "false"
checkbox Street "false"
checkbox Saga "false"
checkbox Garden "false"
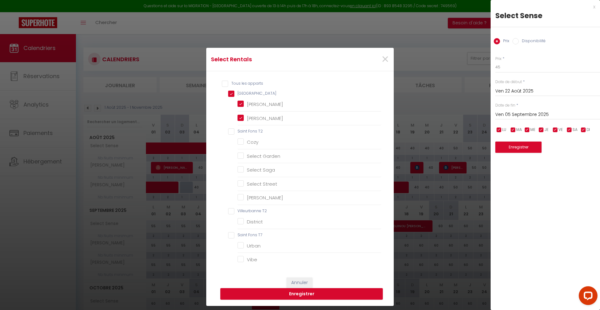
checkbox input "false"
checkbox Champêtre "true"
checkbox Bucolique "true"
click at [302, 295] on button "Enregistrer" at bounding box center [301, 294] width 162 height 12
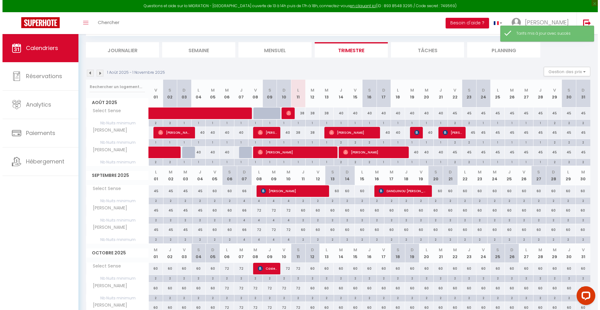
scroll to position [39, 0]
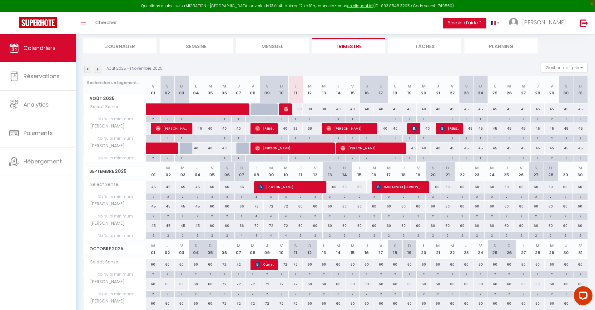
click at [580, 119] on div "2" at bounding box center [581, 119] width 14 height 6
type input "2"
type input "Dim 31 Août 2025"
type input "Lun 01 Septembre 2025"
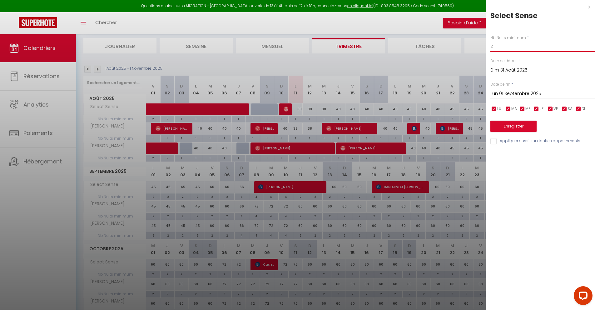
click at [505, 47] on input "2" at bounding box center [543, 46] width 105 height 11
type input "1"
click at [511, 93] on input "Lun 01 Septembre 2025" at bounding box center [543, 94] width 105 height 8
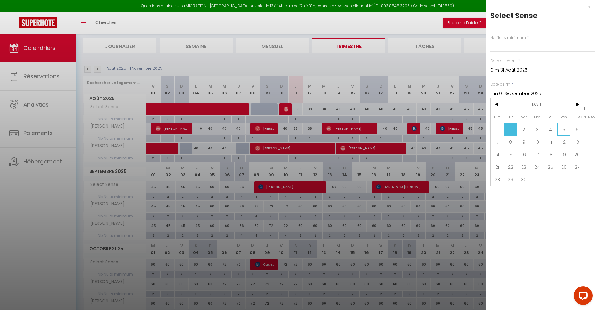
click at [563, 131] on span "5" at bounding box center [563, 129] width 13 height 12
type input "Ven 05 Septembre 2025"
click at [495, 143] on input "Appliquer aussi sur d'autres appartements" at bounding box center [543, 141] width 105 height 6
checkbox input "true"
click at [506, 124] on button "Enregistrer" at bounding box center [514, 126] width 46 height 11
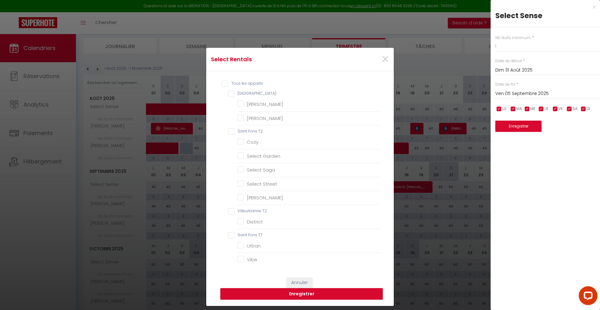
click at [228, 94] on Studios "[GEOGRAPHIC_DATA]" at bounding box center [304, 94] width 153 height 6
checkbox Studios "true"
checkbox Bucolique "true"
checkbox Champêtre "true"
checkbox T2 "false"
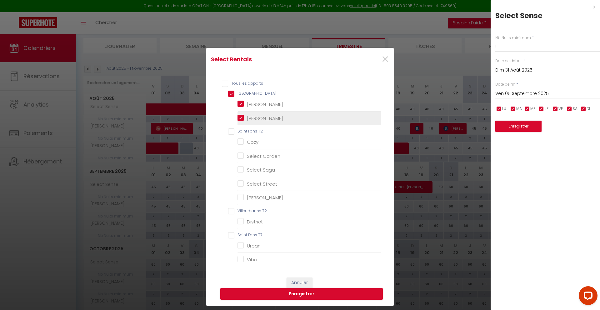
checkbox input "false"
checkbox Garden "false"
checkbox Saga "false"
checkbox Street "false"
checkbox Boisé "false"
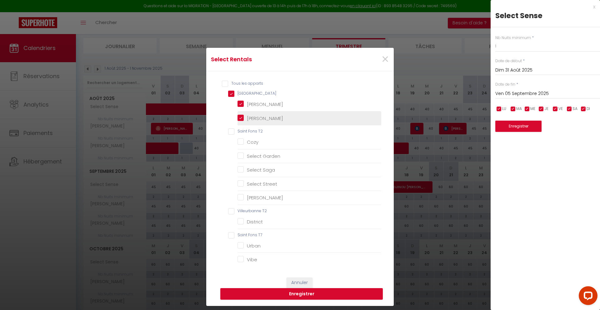
checkbox T2 "false"
checkbox input "false"
checkbox T7 "false"
checkbox input "false"
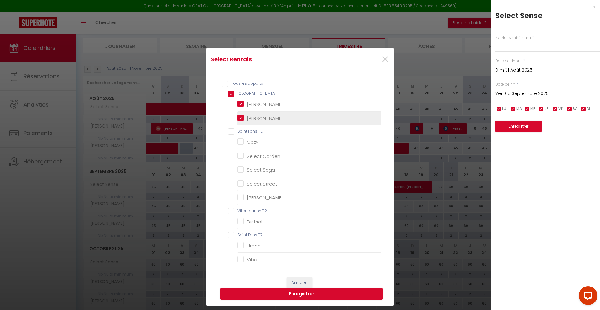
checkbox \(COMBO\) "false"
checkbox input "false"
checkbox Chambre "false"
checkbox Cherry "false"
checkbox Bahia "false"
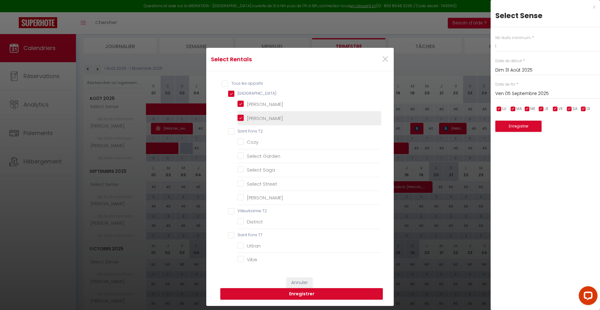
checkbox Orme "false"
checkbox Ebène "false"
checkbox Tila "false"
checkbox Lila "false"
checkbox Saule "false"
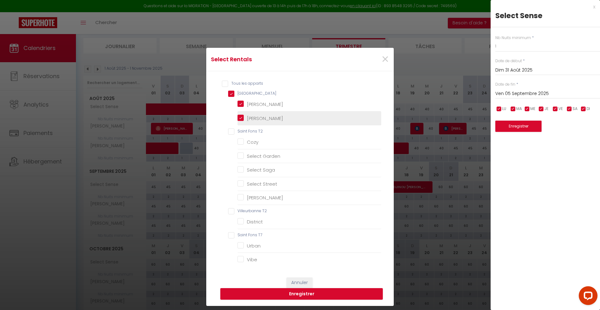
checkbox Acacia "false"
checkbox Douglas "false"
checkbox Acajou "false"
checkbox Eden "false"
checkbox Eclisse "false"
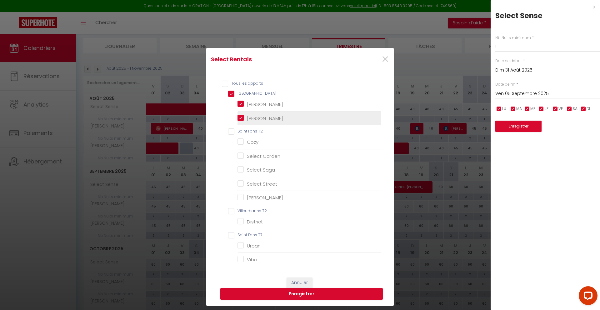
checkbox input "false"
checkbox Street "false"
checkbox Saga "false"
checkbox Garden "false"
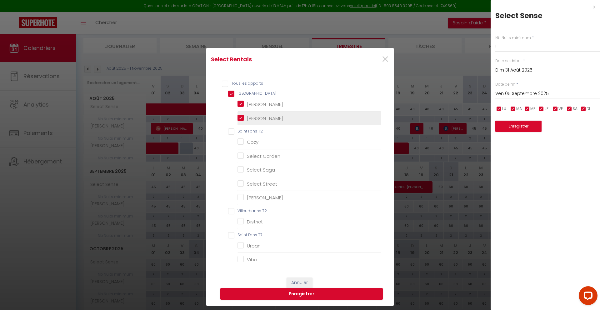
checkbox input "false"
checkbox Champêtre "true"
checkbox Bucolique "true"
click at [318, 295] on button "Enregistrer" at bounding box center [301, 294] width 162 height 12
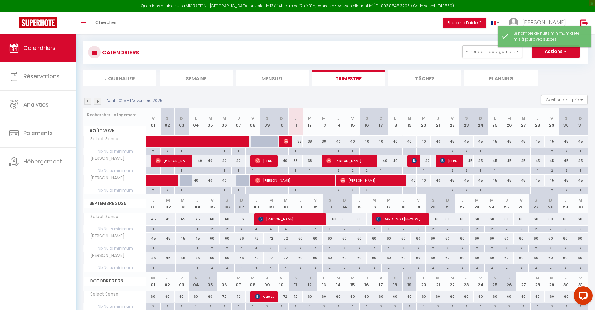
scroll to position [0, 0]
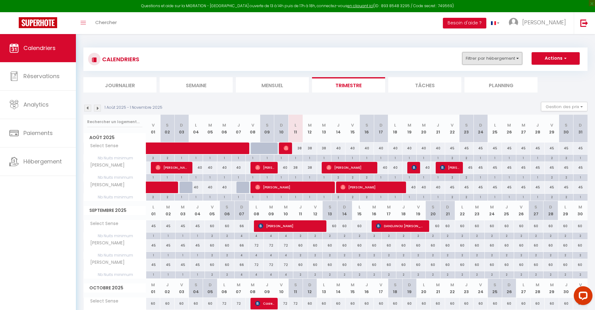
click at [486, 61] on button "Filtrer par hébergement" at bounding box center [492, 58] width 60 height 12
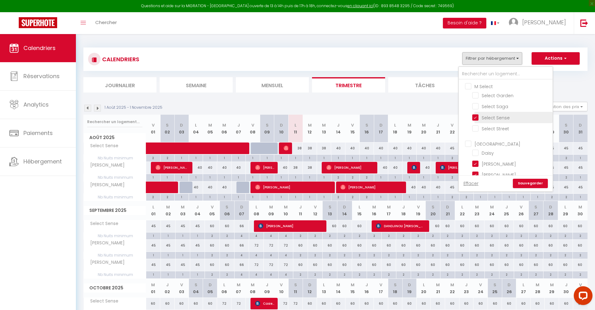
click at [477, 115] on input "Select Sense" at bounding box center [511, 117] width 78 height 6
checkbox input "false"
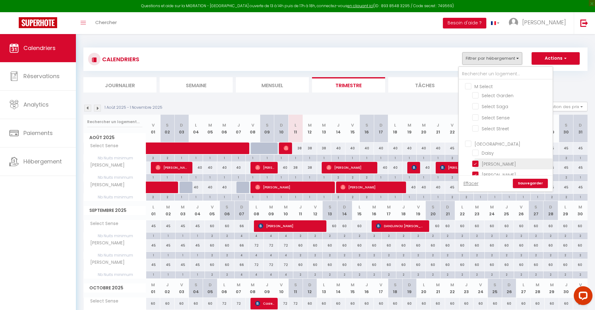
click at [477, 163] on input "[PERSON_NAME]" at bounding box center [511, 163] width 78 height 6
click at [477, 172] on input "[PERSON_NAME]" at bounding box center [511, 174] width 78 height 6
click at [475, 109] on input "District" at bounding box center [511, 110] width 78 height 6
click at [523, 184] on link "Sauvegarder" at bounding box center [530, 183] width 35 height 9
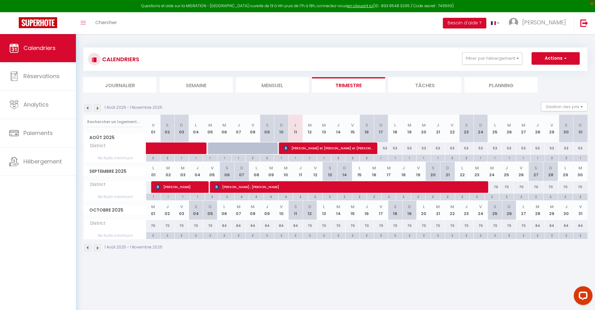
click at [386, 148] on div "53" at bounding box center [381, 148] width 14 height 12
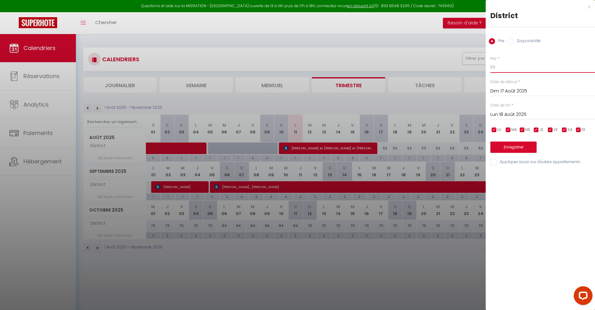
drag, startPoint x: 519, startPoint y: 65, endPoint x: 460, endPoint y: 66, distance: 58.8
click at [462, 66] on body "Questions et aide sur la MIGRATION - [GEOGRAPHIC_DATA] ouverte de 13 à 14h puis…" at bounding box center [297, 189] width 595 height 310
click at [507, 111] on input "Lun 18 Août 2025" at bounding box center [543, 115] width 105 height 8
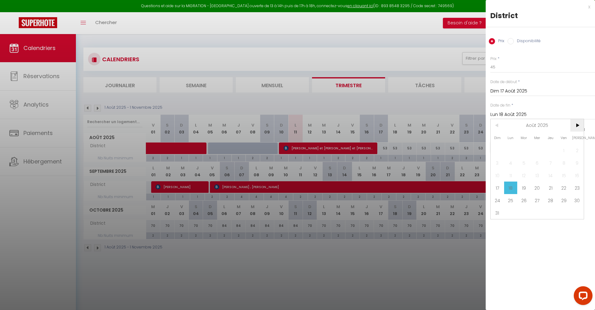
click at [573, 123] on span ">" at bounding box center [577, 125] width 13 height 12
click at [512, 152] on span "1" at bounding box center [510, 150] width 13 height 12
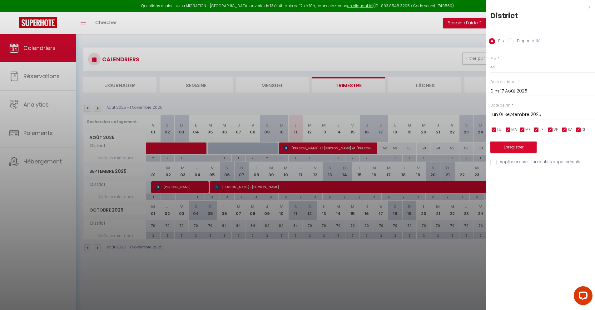
click at [510, 149] on button "Enregistrer" at bounding box center [514, 147] width 46 height 11
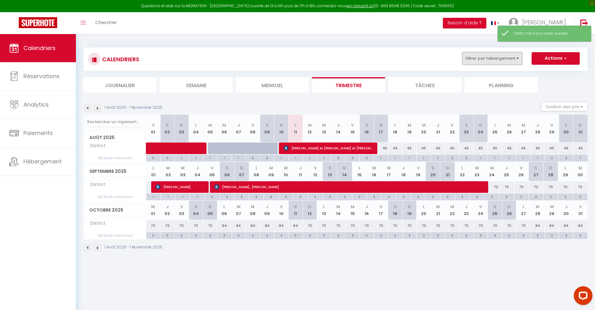
click at [511, 58] on button "Filtrer par hébergement" at bounding box center [492, 58] width 60 height 12
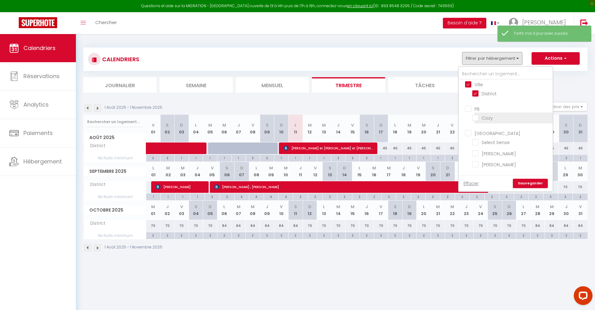
scroll to position [100, 0]
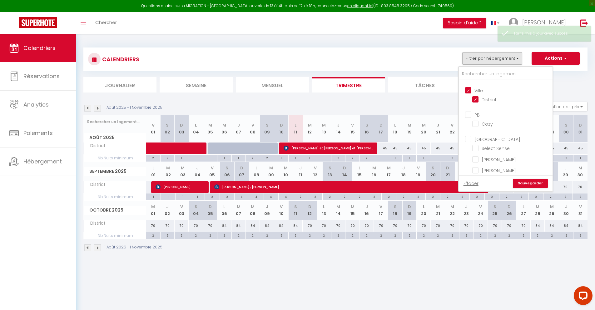
click at [469, 91] on input "Ville" at bounding box center [512, 90] width 94 height 6
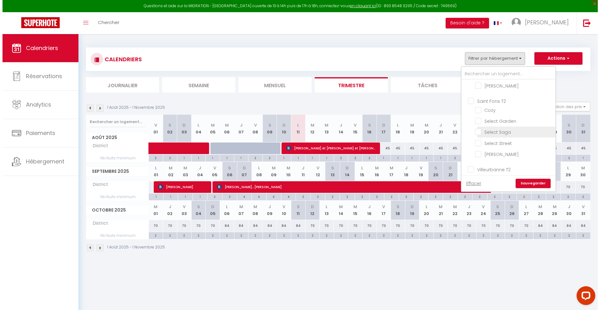
scroll to position [190, 0]
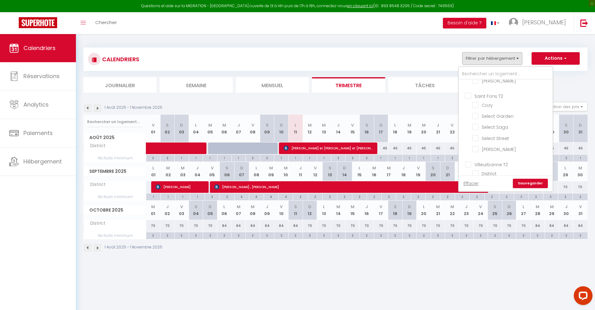
click at [467, 95] on input "Saint Fons T2" at bounding box center [512, 95] width 94 height 6
click at [523, 181] on link "Sauvegarder" at bounding box center [530, 183] width 35 height 9
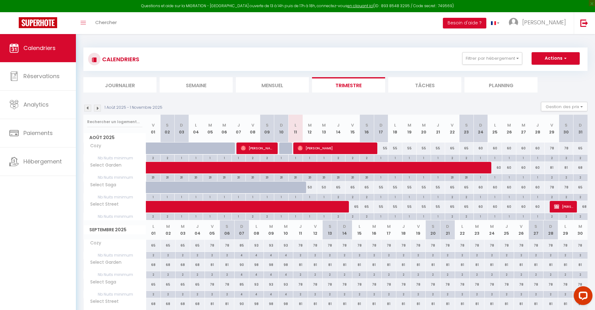
click at [300, 189] on div at bounding box center [301, 191] width 14 height 12
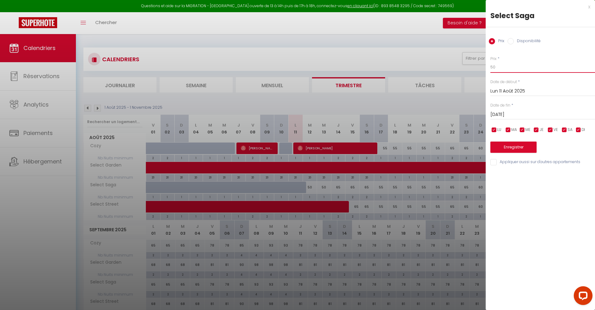
drag, startPoint x: 498, startPoint y: 67, endPoint x: 481, endPoint y: 67, distance: 17.2
click at [482, 67] on body "Questions et aide sur la MIGRATION - [GEOGRAPHIC_DATA] ouverte de 13 à 14h puis…" at bounding box center [297, 237] width 595 height 407
click at [509, 116] on input "[DATE]" at bounding box center [543, 115] width 105 height 8
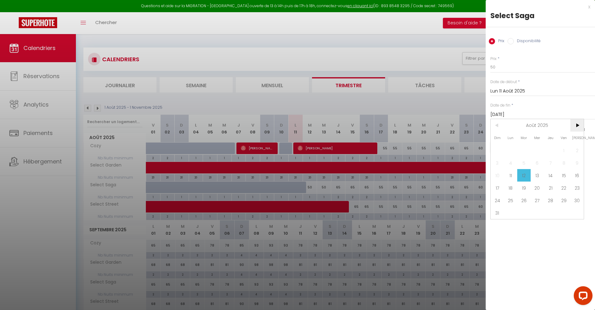
click at [580, 127] on span ">" at bounding box center [577, 125] width 13 height 12
click at [513, 151] on span "1" at bounding box center [510, 150] width 13 height 12
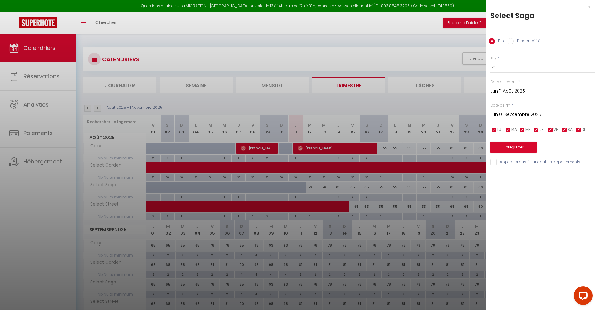
click at [492, 163] on input "Appliquer aussi sur d'autres appartements" at bounding box center [543, 162] width 105 height 6
click at [502, 148] on button "Enregistrer" at bounding box center [514, 147] width 46 height 11
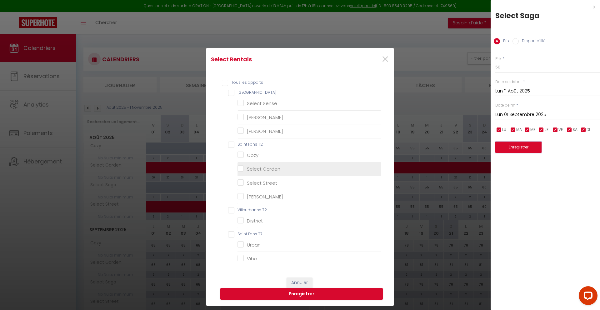
scroll to position [1, 0]
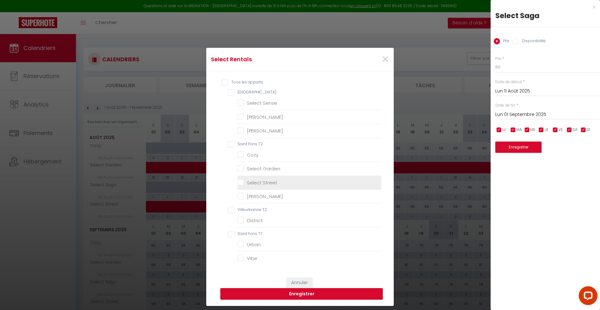
click at [250, 181] on Street "Select Street" at bounding box center [309, 183] width 144 height 6
click at [320, 293] on button "Enregistrer" at bounding box center [301, 294] width 162 height 12
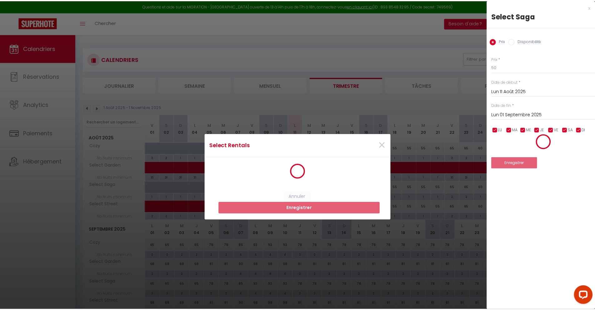
scroll to position [1, 0]
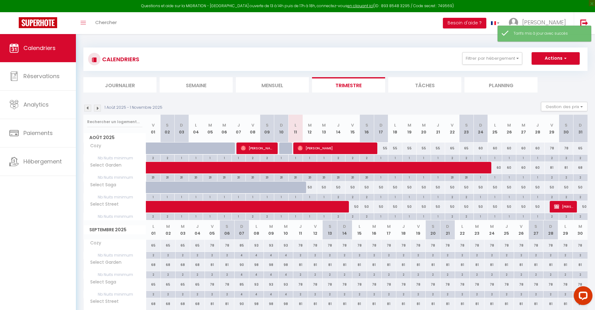
click at [339, 195] on div "2" at bounding box center [339, 197] width 14 height 6
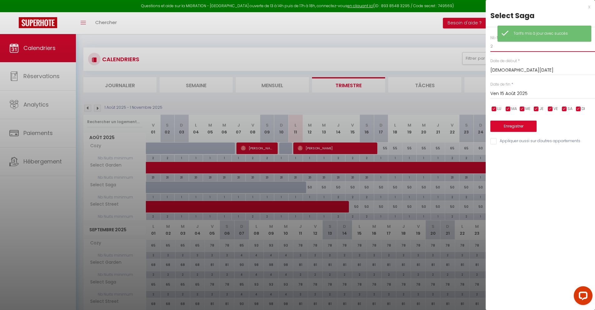
drag, startPoint x: 496, startPoint y: 48, endPoint x: 474, endPoint y: 46, distance: 22.3
click at [475, 46] on body "Questions et aide sur la MIGRATION - [GEOGRAPHIC_DATA] ouverte de 13 à 14h puis…" at bounding box center [297, 237] width 595 height 407
click at [505, 91] on input "Ven 15 Août 2025" at bounding box center [543, 94] width 105 height 8
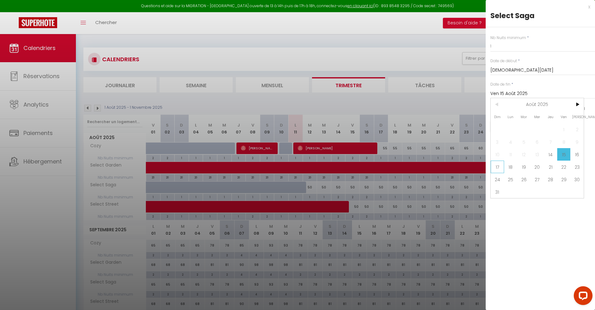
click at [500, 167] on span "17" at bounding box center [497, 167] width 13 height 12
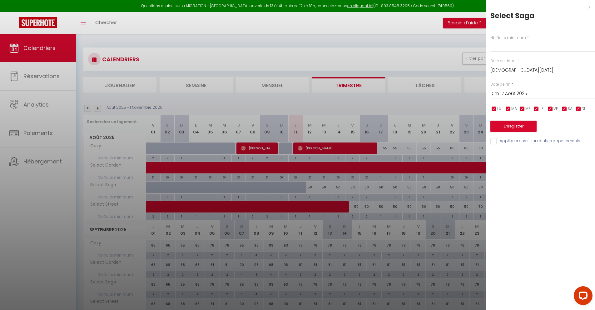
click at [520, 95] on input "Dim 17 Août 2025" at bounding box center [543, 94] width 105 height 8
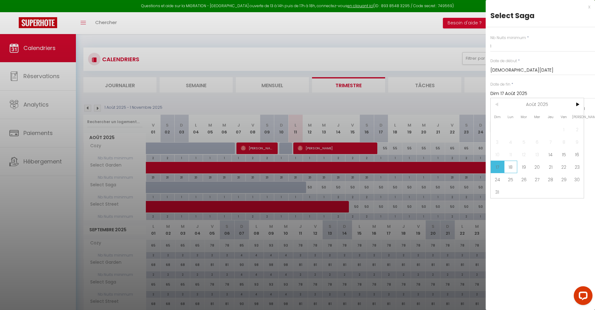
click at [511, 168] on span "18" at bounding box center [510, 167] width 13 height 12
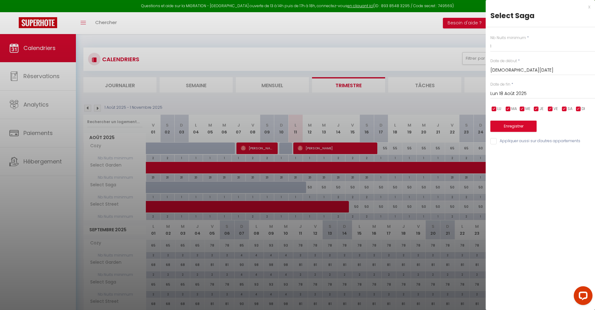
click at [494, 141] on input "Appliquer aussi sur d'autres appartements" at bounding box center [543, 141] width 105 height 6
click at [508, 129] on button "Enregistrer" at bounding box center [514, 126] width 46 height 11
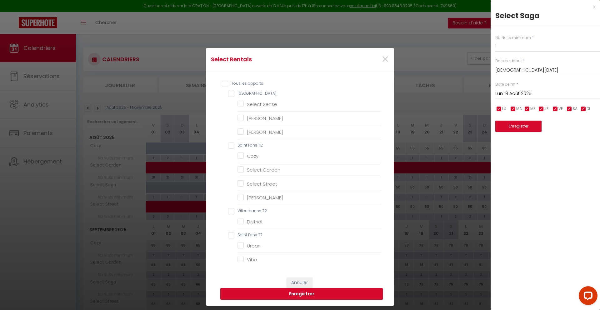
click at [228, 146] on T2 "Saint Fons T2" at bounding box center [304, 145] width 153 height 6
click at [326, 292] on button "Enregistrer" at bounding box center [301, 294] width 162 height 12
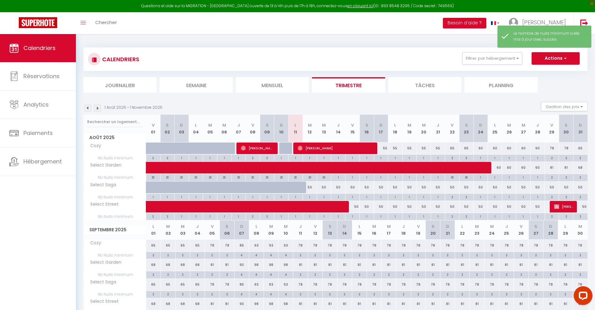
click at [384, 146] on div "55" at bounding box center [381, 148] width 14 height 12
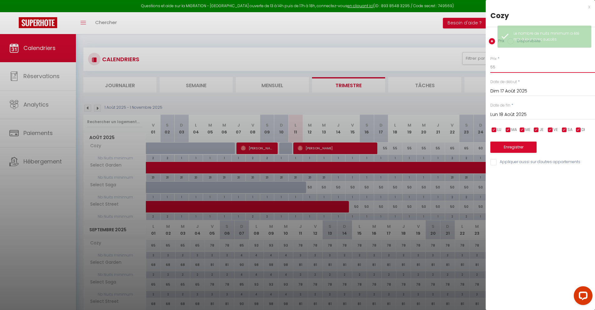
click at [508, 71] on input "55" at bounding box center [543, 67] width 105 height 11
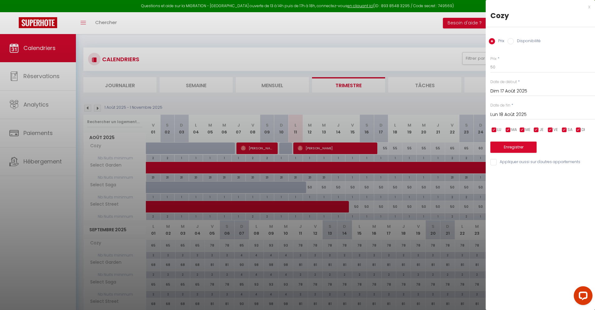
click at [506, 115] on input "Lun 18 Août 2025" at bounding box center [543, 115] width 105 height 8
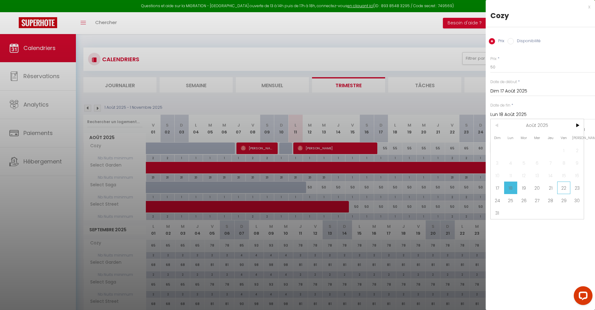
click at [566, 187] on span "22" at bounding box center [563, 188] width 13 height 12
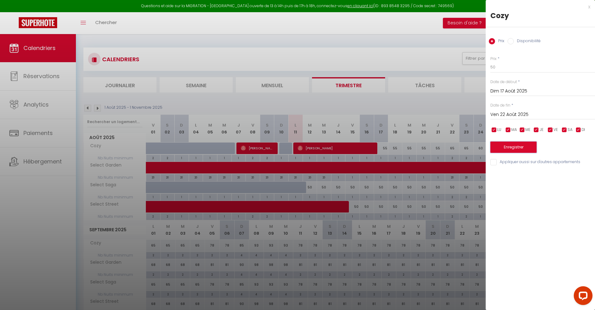
click at [509, 147] on button "Enregistrer" at bounding box center [514, 147] width 46 height 11
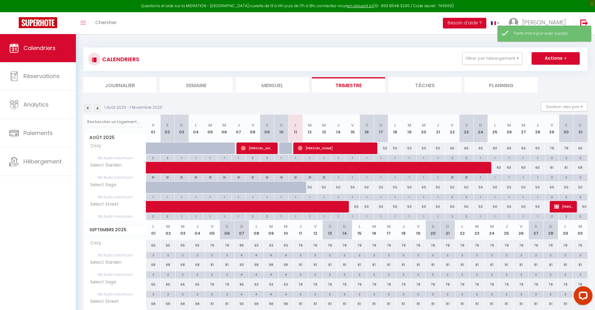
click at [452, 148] on div "65" at bounding box center [452, 148] width 14 height 12
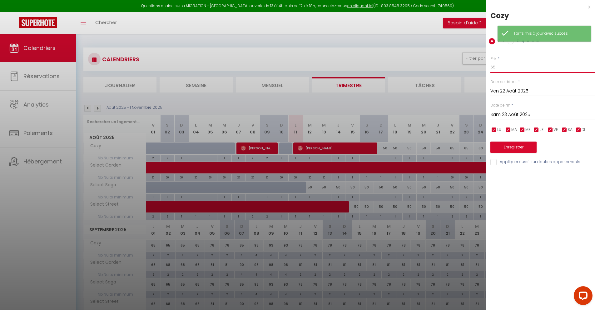
click at [503, 69] on input "65" at bounding box center [543, 67] width 105 height 11
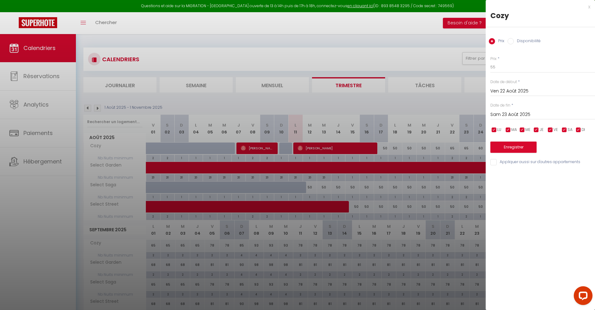
click at [511, 115] on input "Sam 23 Août 2025" at bounding box center [543, 115] width 105 height 8
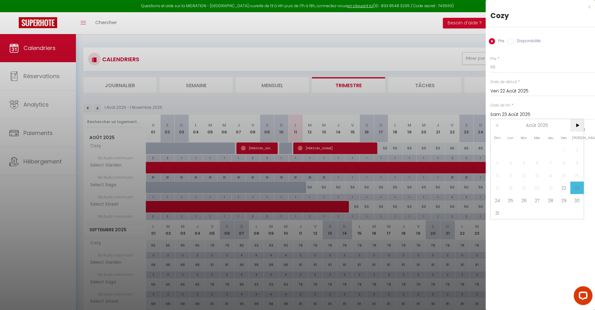
click at [577, 125] on span ">" at bounding box center [577, 125] width 13 height 12
click at [513, 149] on span "1" at bounding box center [510, 150] width 13 height 12
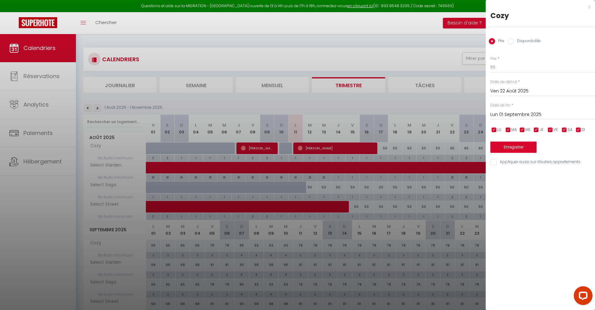
click at [495, 163] on input "Appliquer aussi sur d'autres appartements" at bounding box center [543, 162] width 105 height 6
click at [508, 147] on button "Enregistrer" at bounding box center [514, 147] width 46 height 11
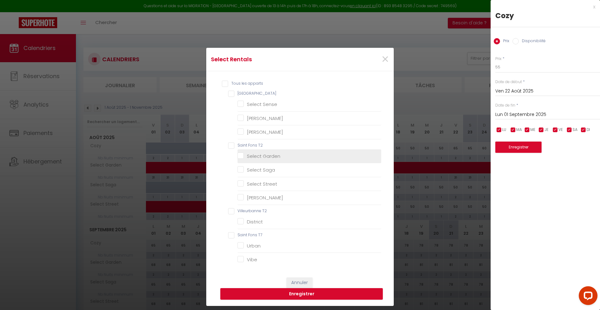
click at [252, 157] on Garden "Select Garden" at bounding box center [309, 156] width 144 height 6
click at [330, 292] on button "Enregistrer" at bounding box center [301, 294] width 162 height 12
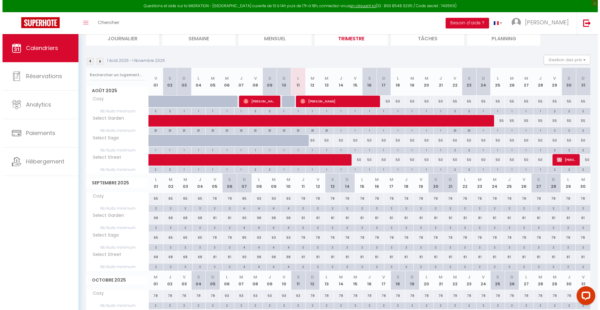
scroll to position [48, 0]
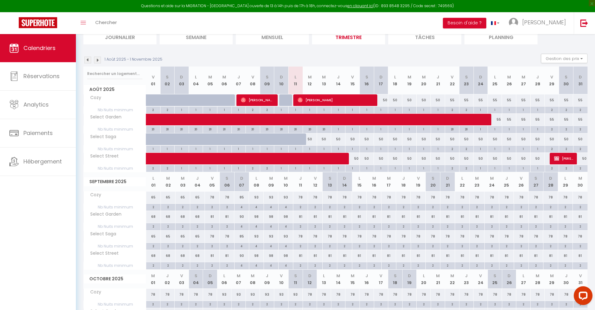
click at [301, 197] on div "78" at bounding box center [300, 198] width 15 height 12
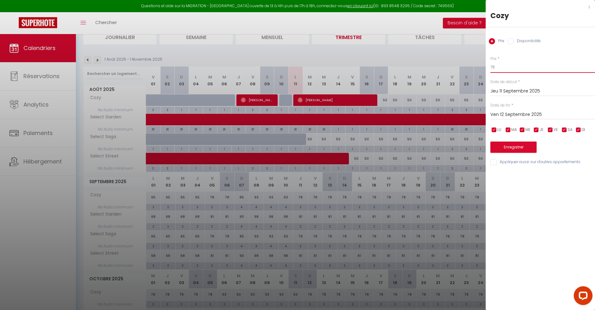
click at [512, 71] on input "78" at bounding box center [543, 67] width 105 height 11
click at [511, 113] on input "Ven 12 Septembre 2025" at bounding box center [543, 115] width 105 height 8
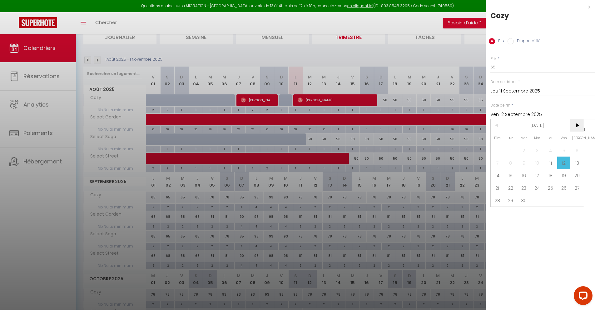
click at [575, 128] on span ">" at bounding box center [577, 125] width 13 height 12
drag, startPoint x: 542, startPoint y: 147, endPoint x: 538, endPoint y: 147, distance: 3.9
click at [542, 147] on span "1" at bounding box center [537, 150] width 13 height 12
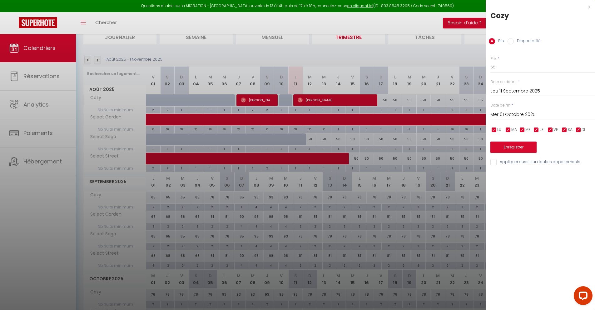
click at [494, 162] on input "Appliquer aussi sur d'autres appartements" at bounding box center [543, 162] width 105 height 6
click at [500, 149] on button "Enregistrer" at bounding box center [514, 147] width 46 height 11
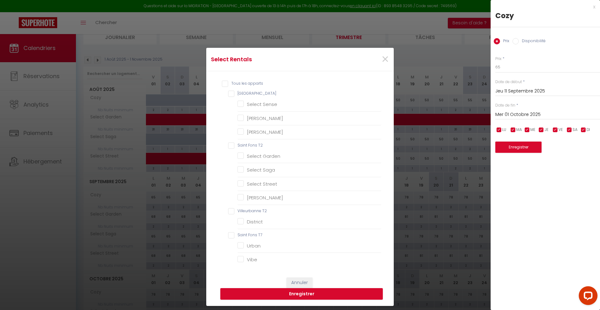
click at [228, 144] on T2 "Saint Fons T2" at bounding box center [304, 145] width 153 height 6
click at [306, 292] on button "Enregistrer" at bounding box center [301, 294] width 162 height 12
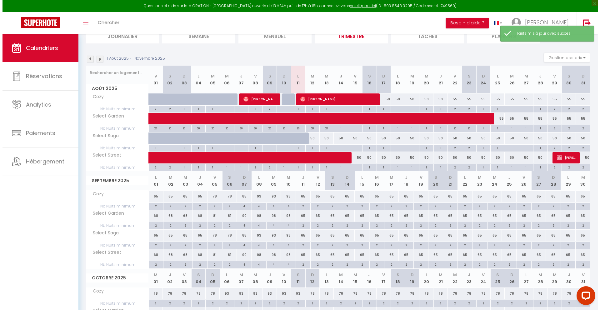
scroll to position [49, 0]
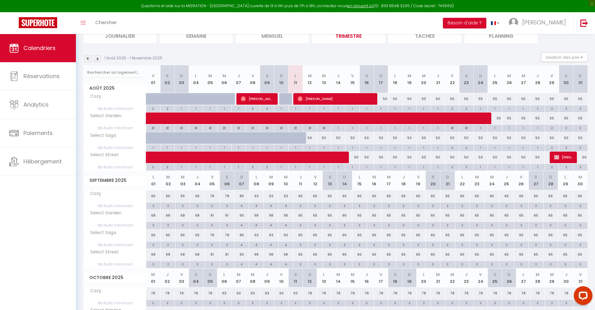
click at [580, 109] on div "2" at bounding box center [581, 108] width 14 height 6
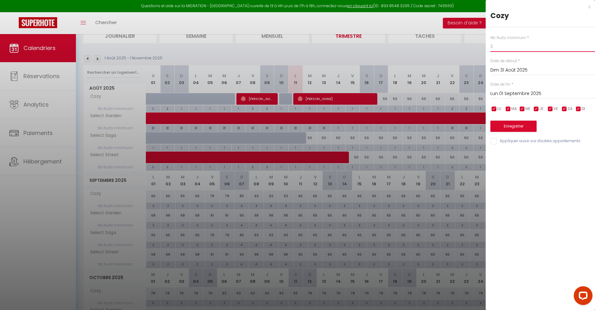
click at [502, 52] on input "2" at bounding box center [543, 46] width 105 height 11
click at [503, 94] on input "Lun 01 Septembre 2025" at bounding box center [543, 94] width 105 height 8
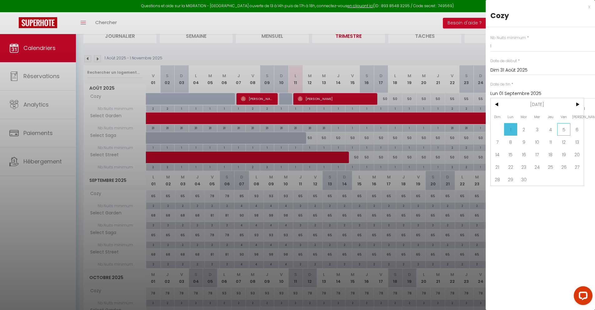
click at [563, 132] on span "5" at bounding box center [563, 129] width 13 height 12
click at [495, 142] on input "Appliquer aussi sur d'autres appartements" at bounding box center [543, 141] width 105 height 6
click at [496, 126] on button "Enregistrer" at bounding box center [514, 126] width 46 height 11
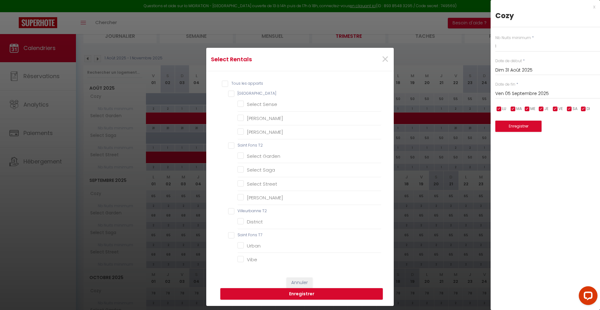
click at [228, 147] on T2 "Saint Fons T2" at bounding box center [304, 145] width 153 height 6
click at [309, 289] on button "Enregistrer" at bounding box center [301, 294] width 162 height 12
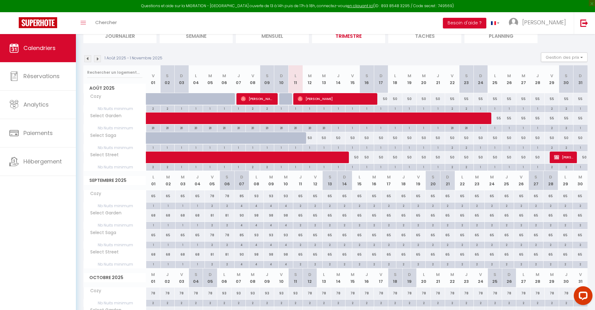
click at [242, 206] on div "4" at bounding box center [242, 205] width 14 height 6
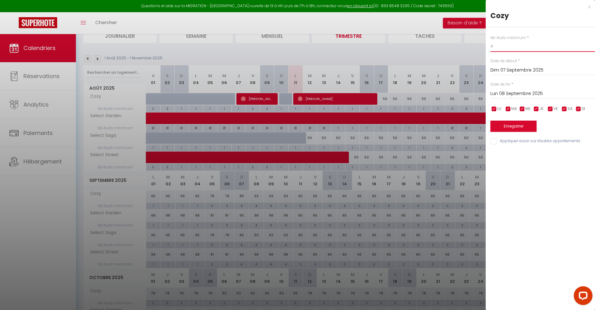
drag, startPoint x: 496, startPoint y: 46, endPoint x: 473, endPoint y: 44, distance: 22.6
click at [473, 44] on body "Questions et aide sur la MIGRATION - [GEOGRAPHIC_DATA] ouverte de 13 à 14h puis…" at bounding box center [297, 188] width 595 height 407
click at [510, 95] on input "Lun 08 Septembre 2025" at bounding box center [543, 94] width 105 height 8
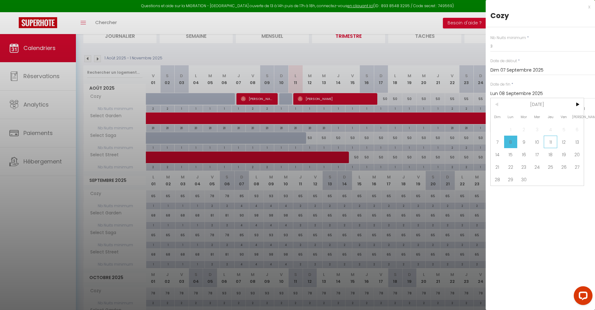
click at [551, 141] on span "11" at bounding box center [550, 142] width 13 height 12
click at [496, 141] on input "Appliquer aussi sur d'autres appartements" at bounding box center [543, 141] width 105 height 6
click at [498, 132] on button "Enregistrer" at bounding box center [514, 126] width 46 height 11
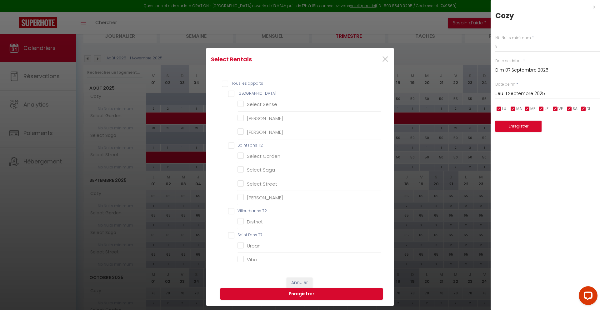
click at [230, 146] on T2 "Saint Fons T2" at bounding box center [304, 145] width 153 height 6
click at [317, 292] on button "Enregistrer" at bounding box center [301, 294] width 162 height 12
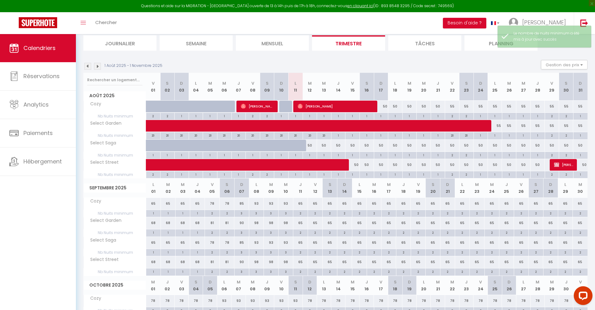
scroll to position [0, 0]
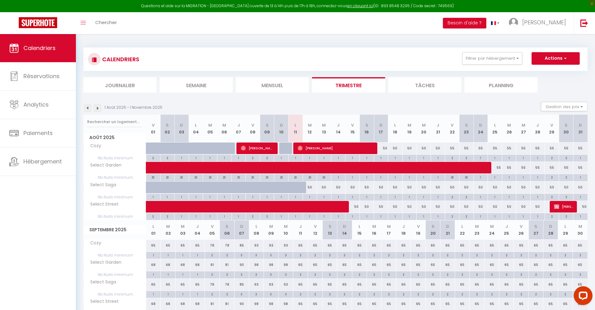
click at [354, 189] on div "50" at bounding box center [353, 188] width 14 height 12
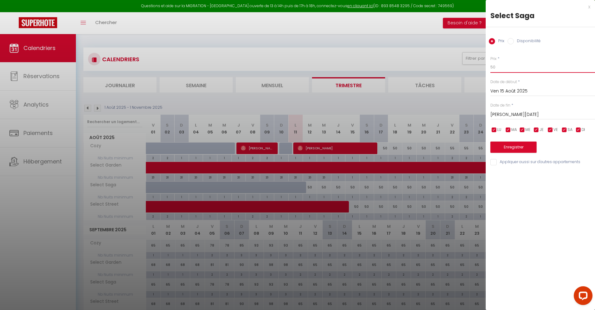
drag, startPoint x: 497, startPoint y: 67, endPoint x: 486, endPoint y: 66, distance: 10.7
click at [487, 66] on div "Prix * 50 Statut * Disponible Indisponible Date de début * [DATE] < [DATE] > Di…" at bounding box center [540, 107] width 109 height 118
click at [501, 115] on input "[PERSON_NAME][DATE]" at bounding box center [543, 115] width 105 height 8
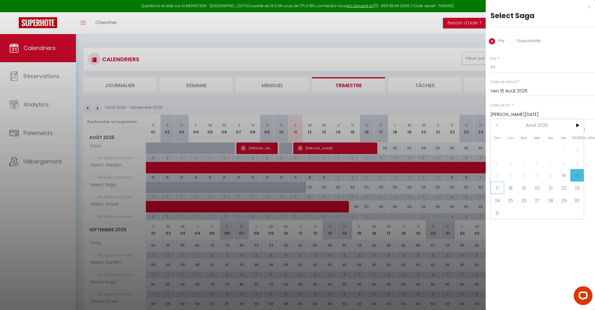
click at [500, 189] on span "17" at bounding box center [497, 188] width 13 height 12
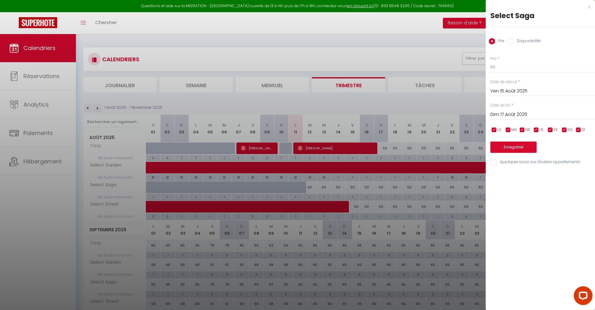
click at [493, 162] on input "Appliquer aussi sur d'autres appartements" at bounding box center [543, 162] width 105 height 6
click at [507, 147] on button "Enregistrer" at bounding box center [514, 147] width 46 height 11
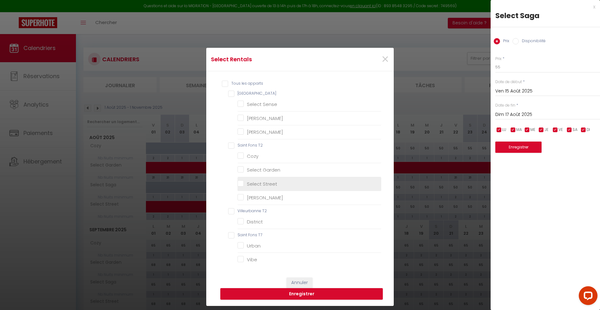
click at [246, 182] on Street "Select Street" at bounding box center [309, 184] width 144 height 6
click at [337, 294] on button "Enregistrer" at bounding box center [301, 294] width 162 height 12
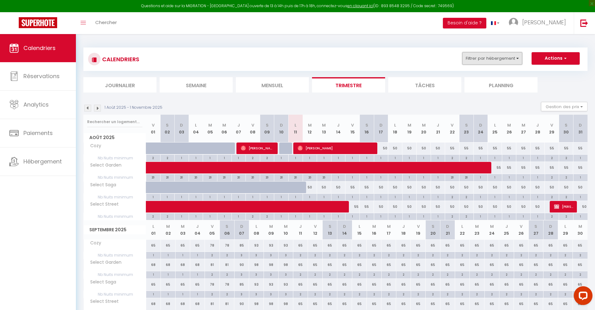
click at [516, 58] on button "Filtrer par hébergement" at bounding box center [492, 58] width 60 height 12
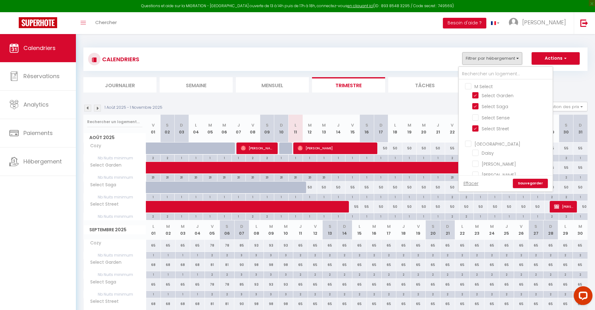
click at [469, 86] on input "M Select" at bounding box center [512, 86] width 94 height 6
click at [468, 133] on input "PB" at bounding box center [512, 133] width 94 height 6
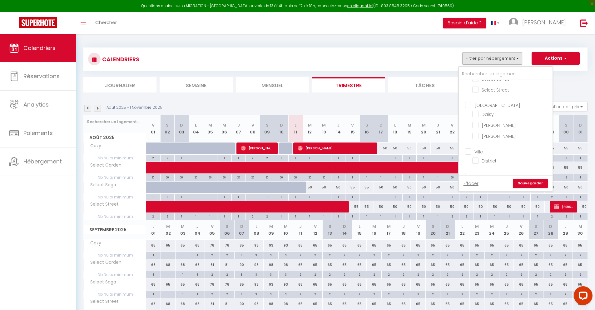
click at [467, 106] on input "[GEOGRAPHIC_DATA]" at bounding box center [512, 105] width 94 height 6
click at [526, 180] on link "Sauvegarder" at bounding box center [530, 183] width 35 height 9
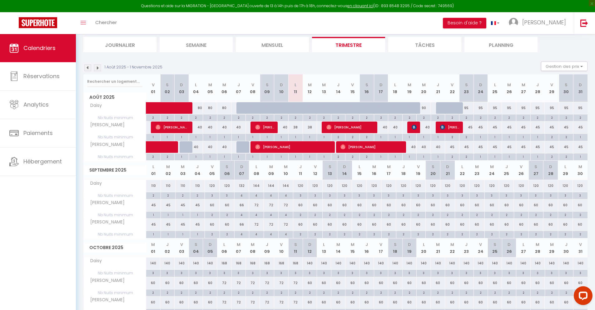
scroll to position [51, 0]
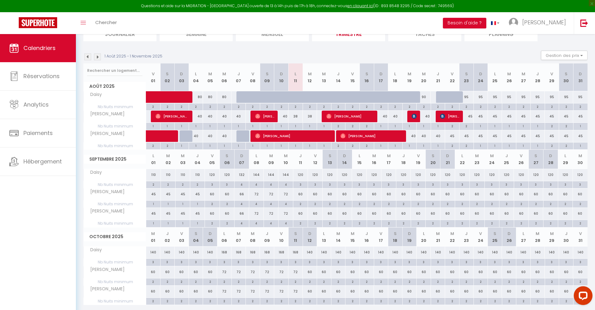
click at [426, 97] on div "90" at bounding box center [424, 97] width 14 height 12
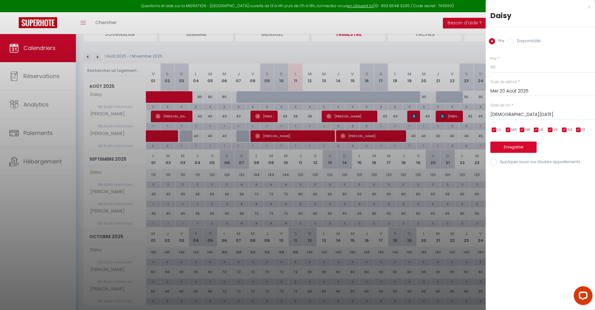
click at [590, 7] on div "x" at bounding box center [538, 6] width 105 height 7
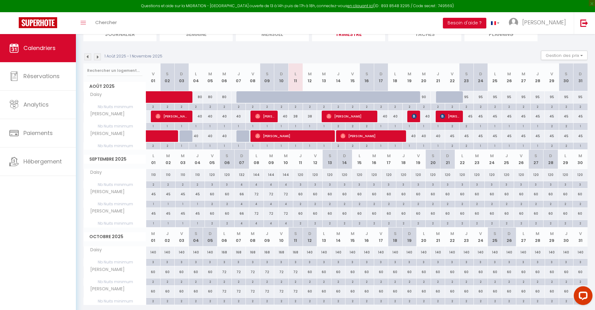
click at [468, 97] on div "95" at bounding box center [467, 97] width 14 height 12
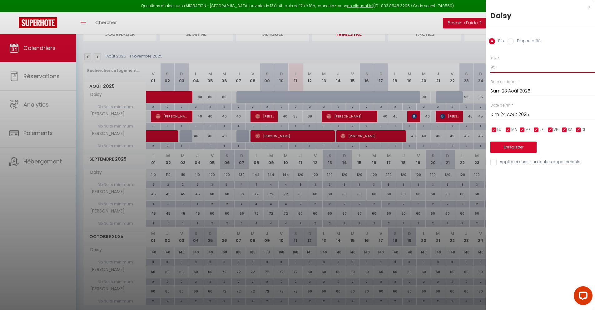
click at [502, 67] on input "95" at bounding box center [543, 67] width 105 height 11
click at [511, 115] on input "Dim 24 Août 2025" at bounding box center [543, 115] width 105 height 8
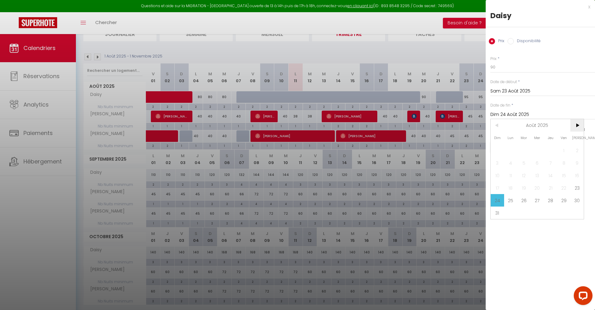
click at [581, 129] on span ">" at bounding box center [577, 125] width 13 height 12
click at [565, 150] on span "5" at bounding box center [563, 150] width 13 height 12
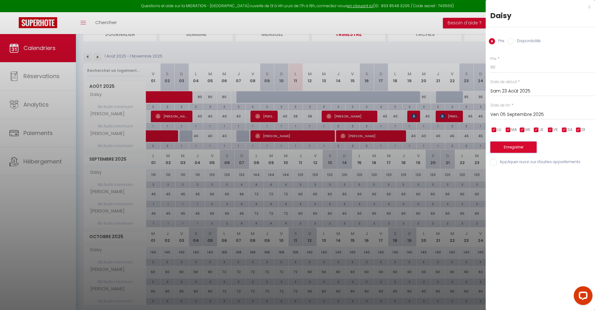
click at [512, 142] on button "Enregistrer" at bounding box center [514, 147] width 46 height 11
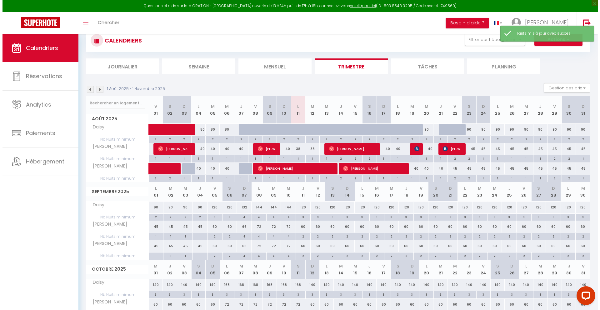
scroll to position [37, 0]
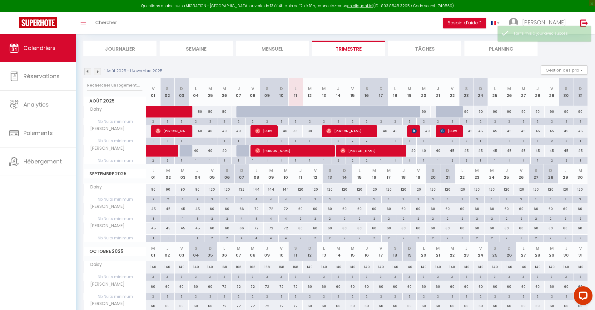
click at [300, 209] on div "60" at bounding box center [300, 209] width 15 height 12
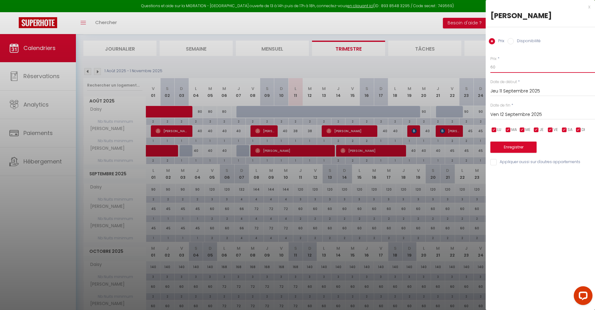
click at [500, 69] on input "60" at bounding box center [543, 67] width 105 height 11
click at [499, 113] on input "Ven 12 Septembre 2025" at bounding box center [543, 115] width 105 height 8
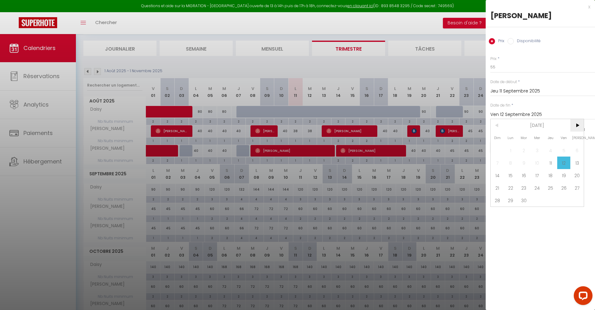
click at [579, 128] on span ">" at bounding box center [577, 125] width 13 height 12
click at [537, 155] on span "1" at bounding box center [537, 150] width 13 height 12
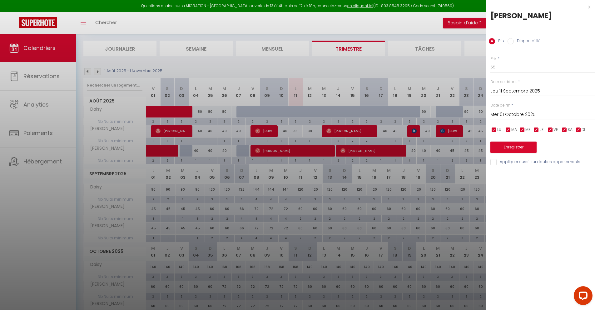
click at [495, 162] on input "Appliquer aussi sur d'autres appartements" at bounding box center [543, 162] width 105 height 6
click at [502, 150] on button "Enregistrer" at bounding box center [514, 147] width 46 height 11
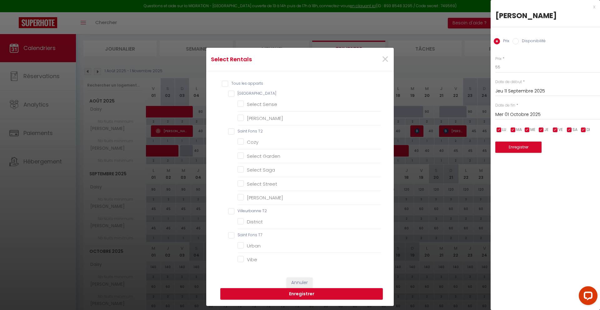
click at [231, 95] on Studios "[GEOGRAPHIC_DATA]" at bounding box center [304, 94] width 153 height 6
click at [295, 292] on button "Enregistrer" at bounding box center [301, 294] width 162 height 12
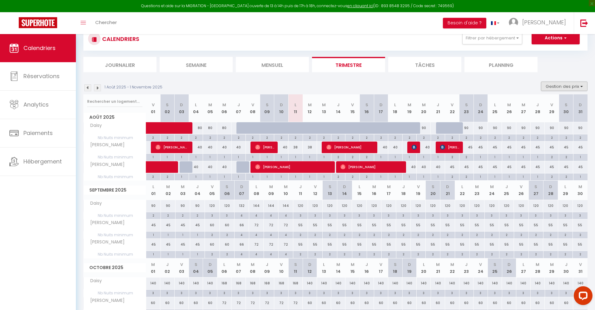
scroll to position [0, 0]
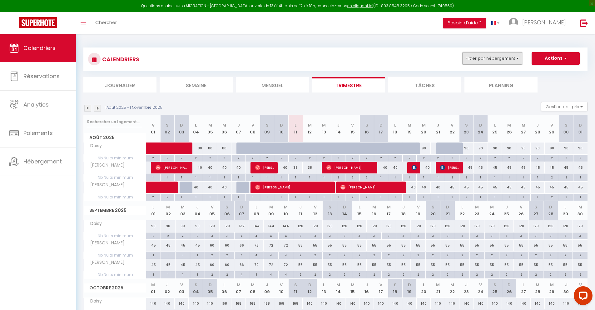
click at [512, 63] on button "Filtrer par hébergement" at bounding box center [492, 58] width 60 height 12
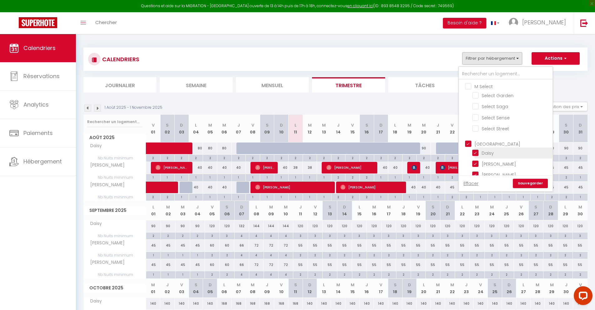
click at [479, 153] on input "Daisy" at bounding box center [511, 152] width 78 height 6
drag, startPoint x: 477, startPoint y: 118, endPoint x: 488, endPoint y: 135, distance: 20.0
click at [477, 118] on input "Select Sense" at bounding box center [511, 117] width 78 height 6
click at [526, 182] on link "Sauvegarder" at bounding box center [530, 183] width 35 height 9
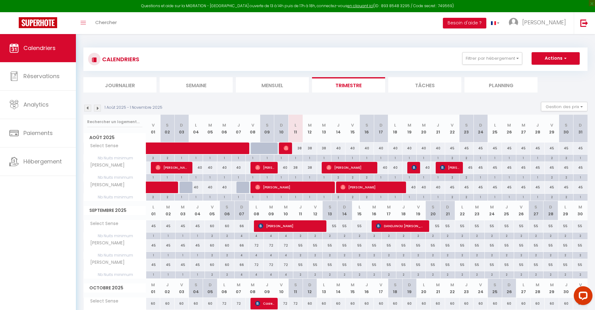
click at [332, 228] on div "55" at bounding box center [330, 226] width 15 height 12
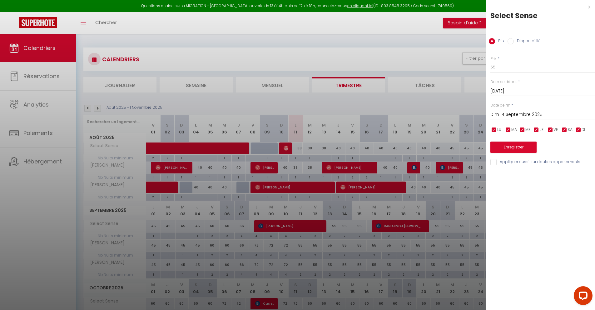
click at [589, 4] on div "x" at bounding box center [538, 6] width 105 height 7
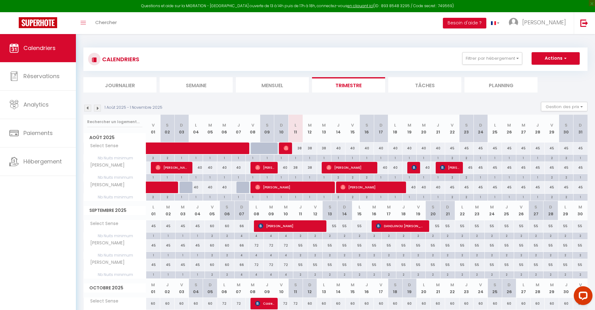
click at [437, 227] on div "55" at bounding box center [433, 226] width 15 height 12
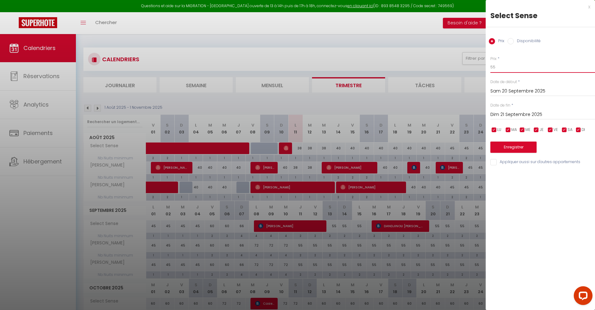
drag, startPoint x: 505, startPoint y: 67, endPoint x: 478, endPoint y: 66, distance: 26.9
click at [478, 66] on body "Questions et aide sur la MIGRATION - [GEOGRAPHIC_DATA] ouverte de 13 à 14h puis…" at bounding box center [297, 208] width 595 height 348
click at [492, 89] on input "Sam 20 Septembre 2025" at bounding box center [543, 91] width 105 height 8
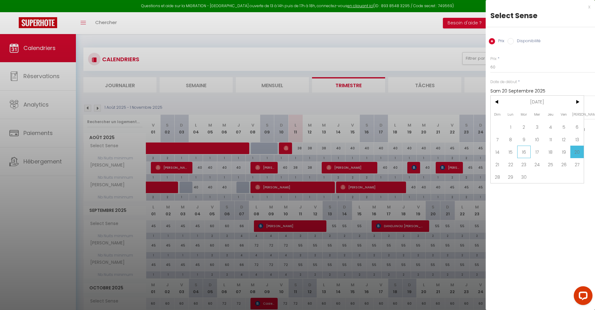
click at [529, 154] on span "16" at bounding box center [523, 152] width 13 height 12
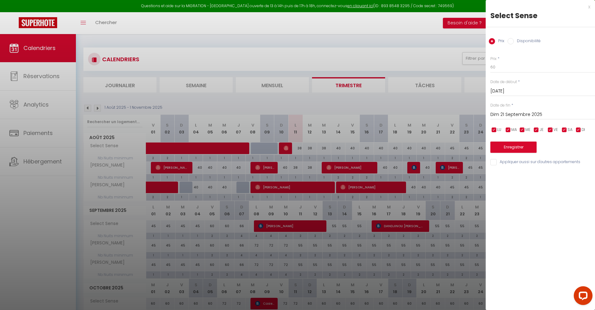
click at [548, 116] on input "Dim 21 Septembre 2025" at bounding box center [543, 115] width 105 height 8
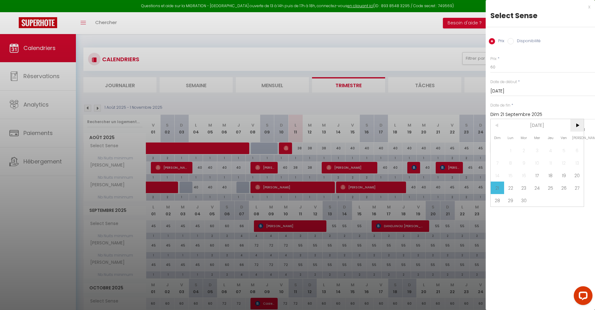
click at [576, 126] on span ">" at bounding box center [577, 125] width 13 height 12
click at [541, 150] on span "1" at bounding box center [537, 150] width 13 height 12
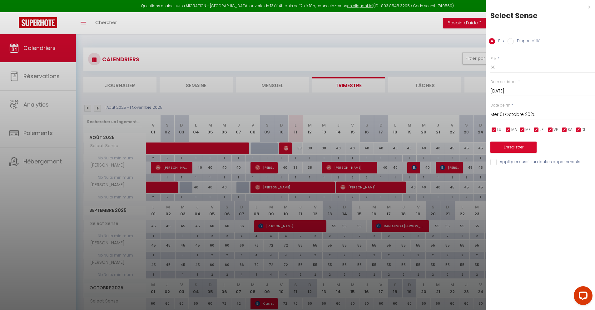
click at [500, 154] on div "Prix * 60 Statut * Disponible Indisponible Date de début * [DATE] < [DATE] > Di…" at bounding box center [540, 107] width 109 height 118
click at [502, 149] on button "Enregistrer" at bounding box center [514, 147] width 46 height 11
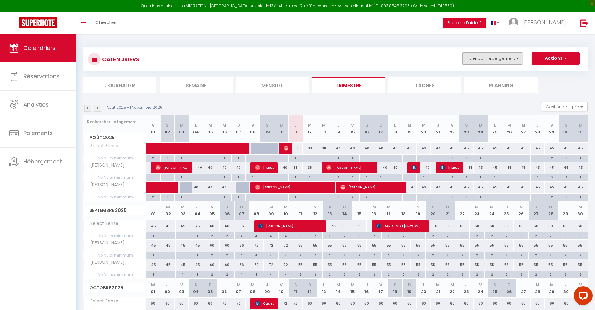
click at [489, 64] on button "Filtrer par hébergement" at bounding box center [492, 58] width 60 height 12
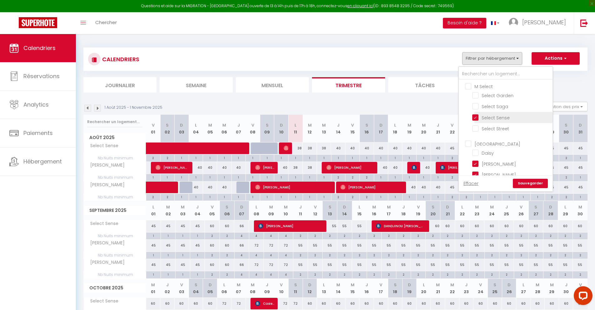
click at [479, 117] on input "Select Sense" at bounding box center [511, 117] width 78 height 6
click at [476, 152] on input "Daisy" at bounding box center [511, 152] width 78 height 6
click at [526, 182] on link "Sauvegarder" at bounding box center [530, 183] width 35 height 9
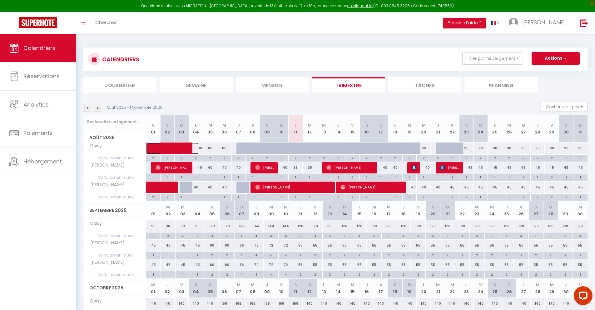
click at [180, 151] on span at bounding box center [177, 148] width 43 height 12
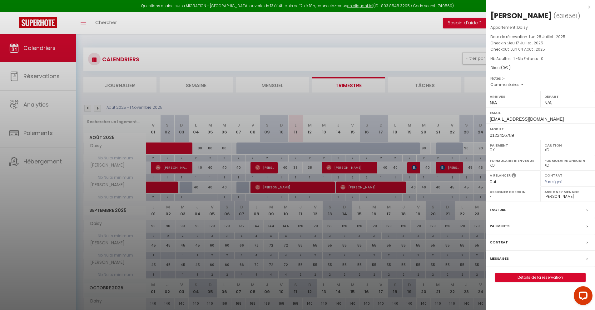
click at [588, 6] on div "x" at bounding box center [538, 6] width 105 height 7
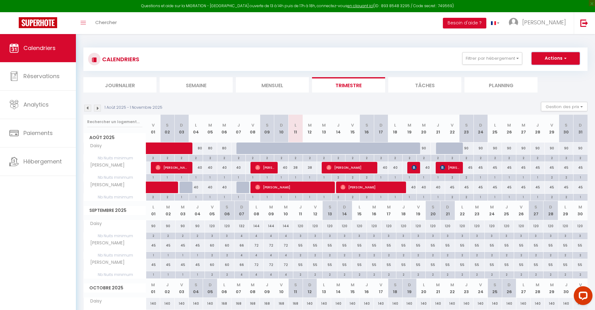
click at [550, 57] on button "Actions" at bounding box center [556, 58] width 48 height 12
click at [549, 73] on link "Nouvelle réservation" at bounding box center [549, 72] width 54 height 9
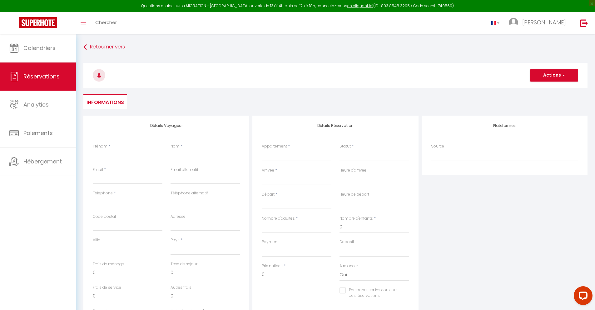
click at [285, 176] on input "Arrivée" at bounding box center [297, 180] width 70 height 8
click at [341, 224] on span "8" at bounding box center [335, 228] width 13 height 12
click at [311, 199] on input "Sam 09 Août 2025" at bounding box center [297, 202] width 70 height 8
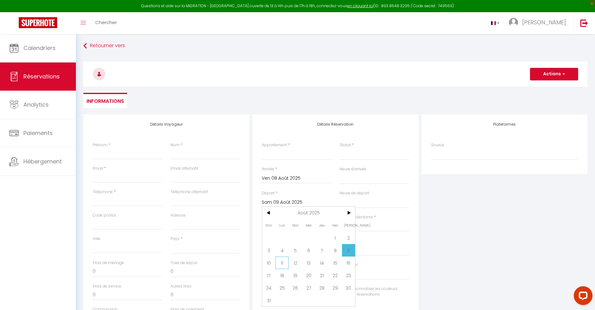
click at [285, 264] on span "11" at bounding box center [282, 263] width 13 height 12
click at [284, 159] on select "Cozy Select Street Select Sense Select Saga Select Garden District [PERSON_NAME…" at bounding box center [297, 154] width 70 height 12
click at [345, 152] on select "Confirmé Non Confirmé [PERSON_NAME] par le voyageur No Show Request" at bounding box center [375, 154] width 70 height 12
click at [276, 227] on input "Nombre d'adultes" at bounding box center [297, 225] width 70 height 11
click at [124, 157] on input "Prénom" at bounding box center [128, 153] width 70 height 11
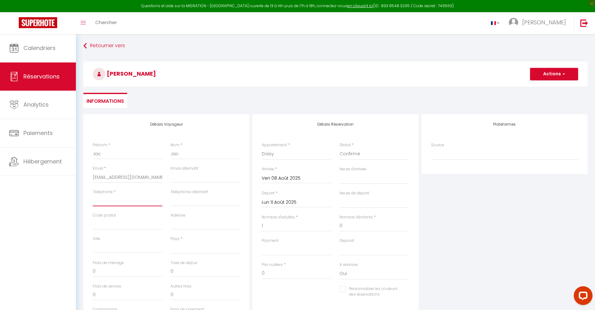
click at [126, 199] on input "Téléphone" at bounding box center [128, 200] width 70 height 11
click at [180, 247] on select "[GEOGRAPHIC_DATA] [GEOGRAPHIC_DATA] [GEOGRAPHIC_DATA] [GEOGRAPHIC_DATA] [GEOGRA…" at bounding box center [206, 248] width 70 height 12
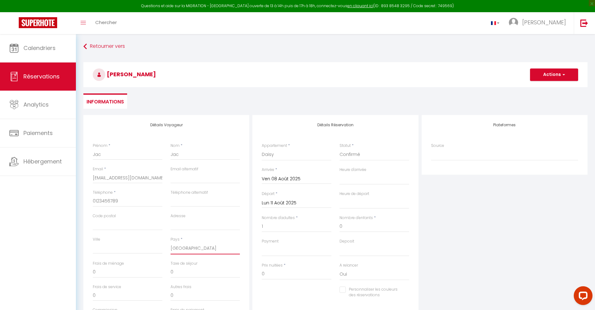
scroll to position [0, 0]
click at [555, 78] on button "Actions" at bounding box center [554, 75] width 48 height 12
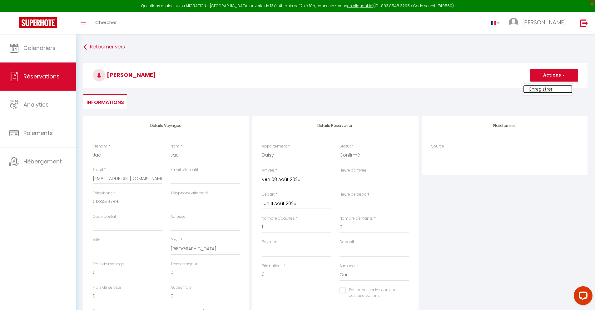
click at [541, 89] on link "Enregistrer" at bounding box center [547, 89] width 49 height 8
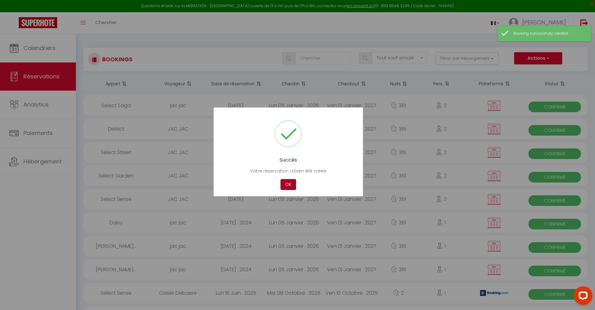
click at [286, 187] on button "OK" at bounding box center [289, 184] width 16 height 11
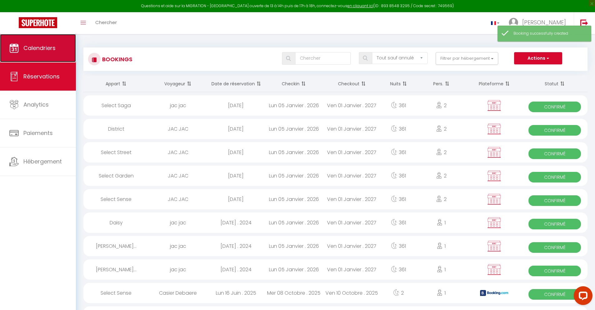
click at [41, 54] on link "Calendriers" at bounding box center [38, 48] width 76 height 28
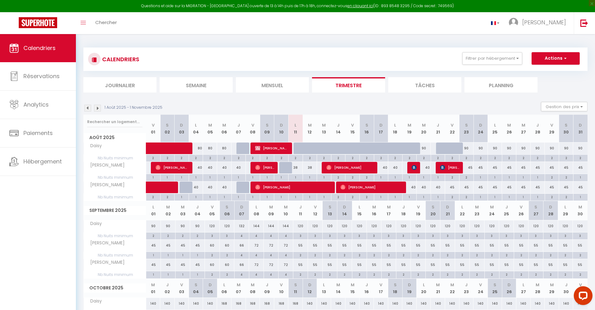
click at [285, 168] on div at bounding box center [286, 168] width 14 height 12
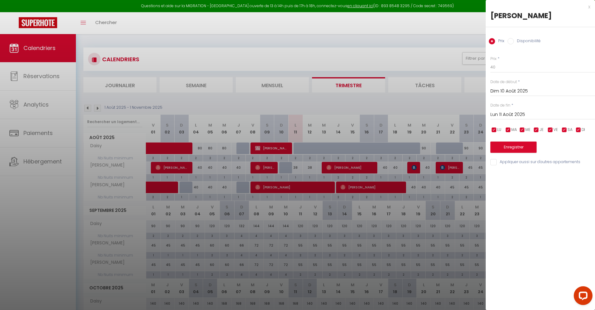
click at [515, 41] on label "Disponibilité" at bounding box center [527, 41] width 27 height 7
click at [514, 41] on input "Disponibilité" at bounding box center [511, 41] width 6 height 6
click at [504, 68] on select "Disponible Indisponible" at bounding box center [543, 68] width 105 height 12
click at [517, 149] on button "Enregistrer" at bounding box center [514, 147] width 46 height 11
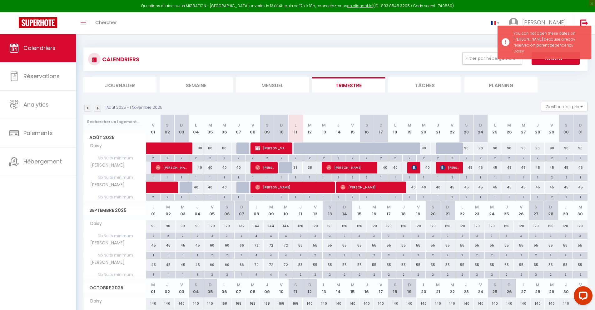
click at [539, 74] on div "CALENDRIERS Filtrer par hébergement M Select Select Garden Select Saga Select S…" at bounding box center [335, 69] width 504 height 45
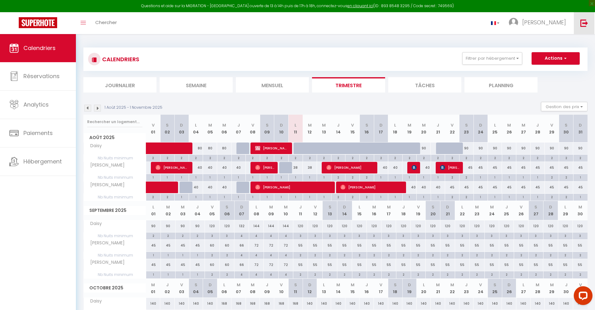
click at [586, 26] on img at bounding box center [585, 23] width 8 height 8
